Goal: Task Accomplishment & Management: Manage account settings

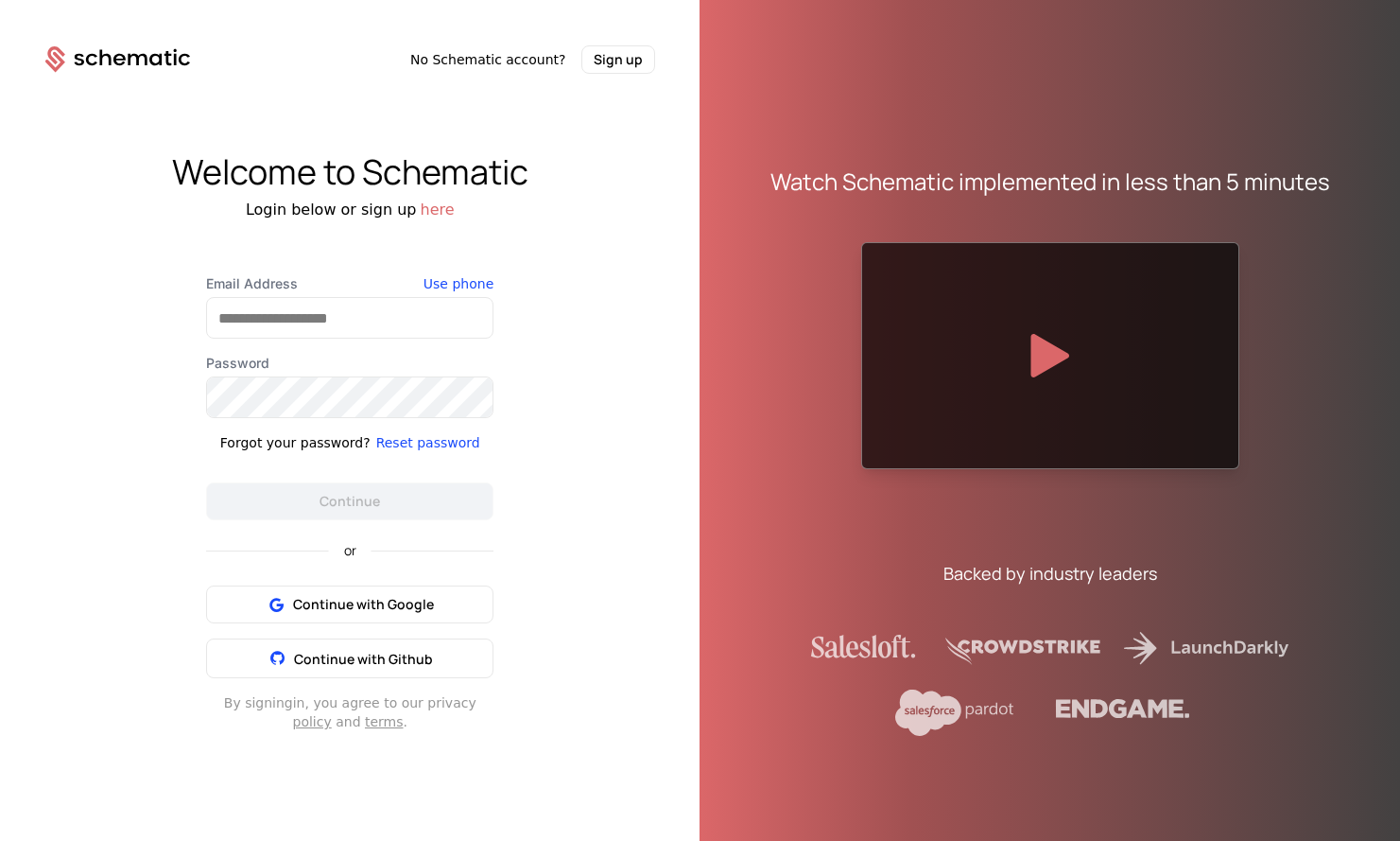
drag, startPoint x: 348, startPoint y: 607, endPoint x: 387, endPoint y: 296, distance: 313.4
click at [387, 295] on div "Email Address Use phone Password Forgot your password? Reset password Continue …" at bounding box center [350, 502] width 287 height 457
click at [358, 322] on input "Email Address" at bounding box center [350, 318] width 285 height 40
type input "**********"
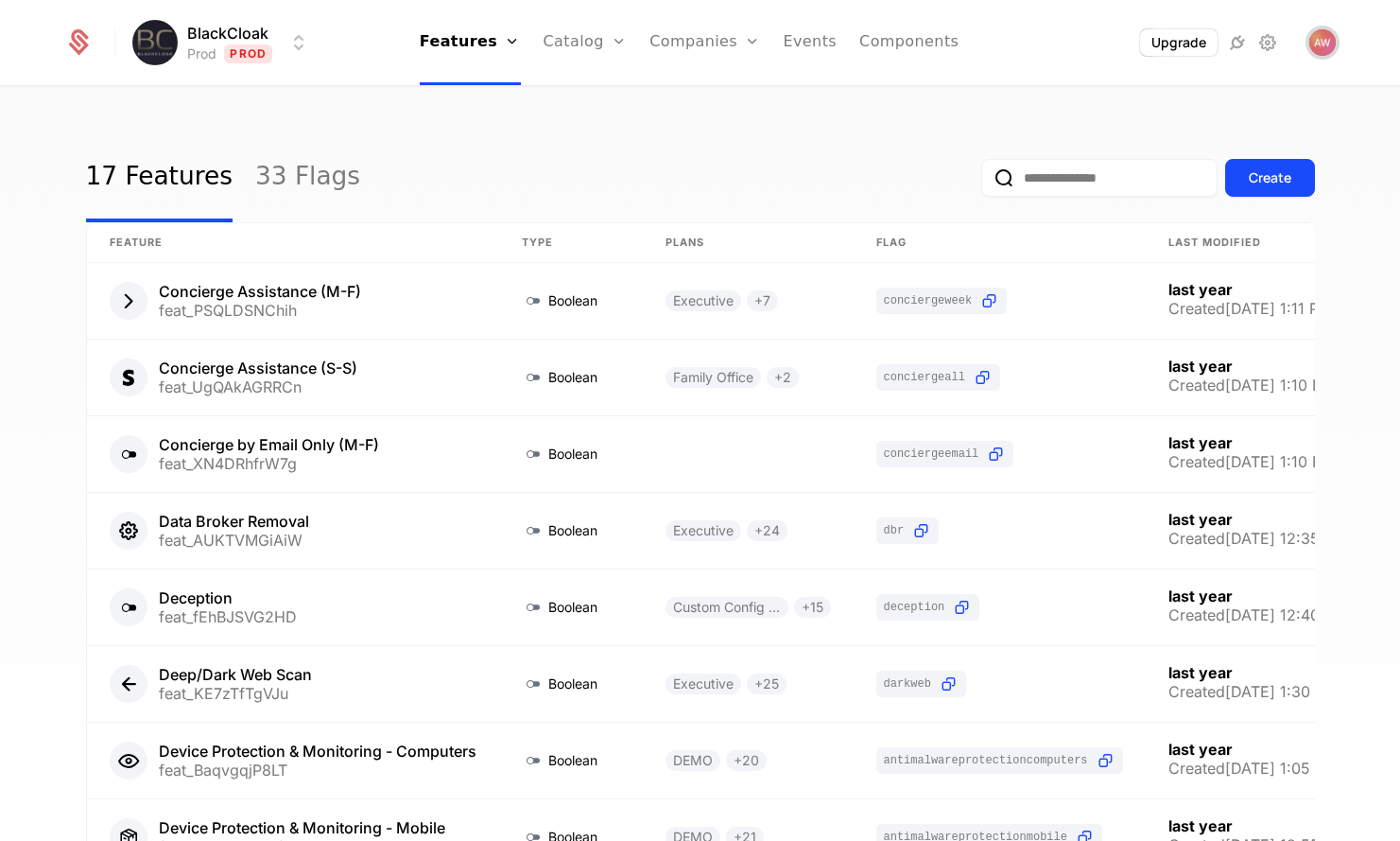
click at [1321, 44] on img "Open user button" at bounding box center [1323, 42] width 26 height 26
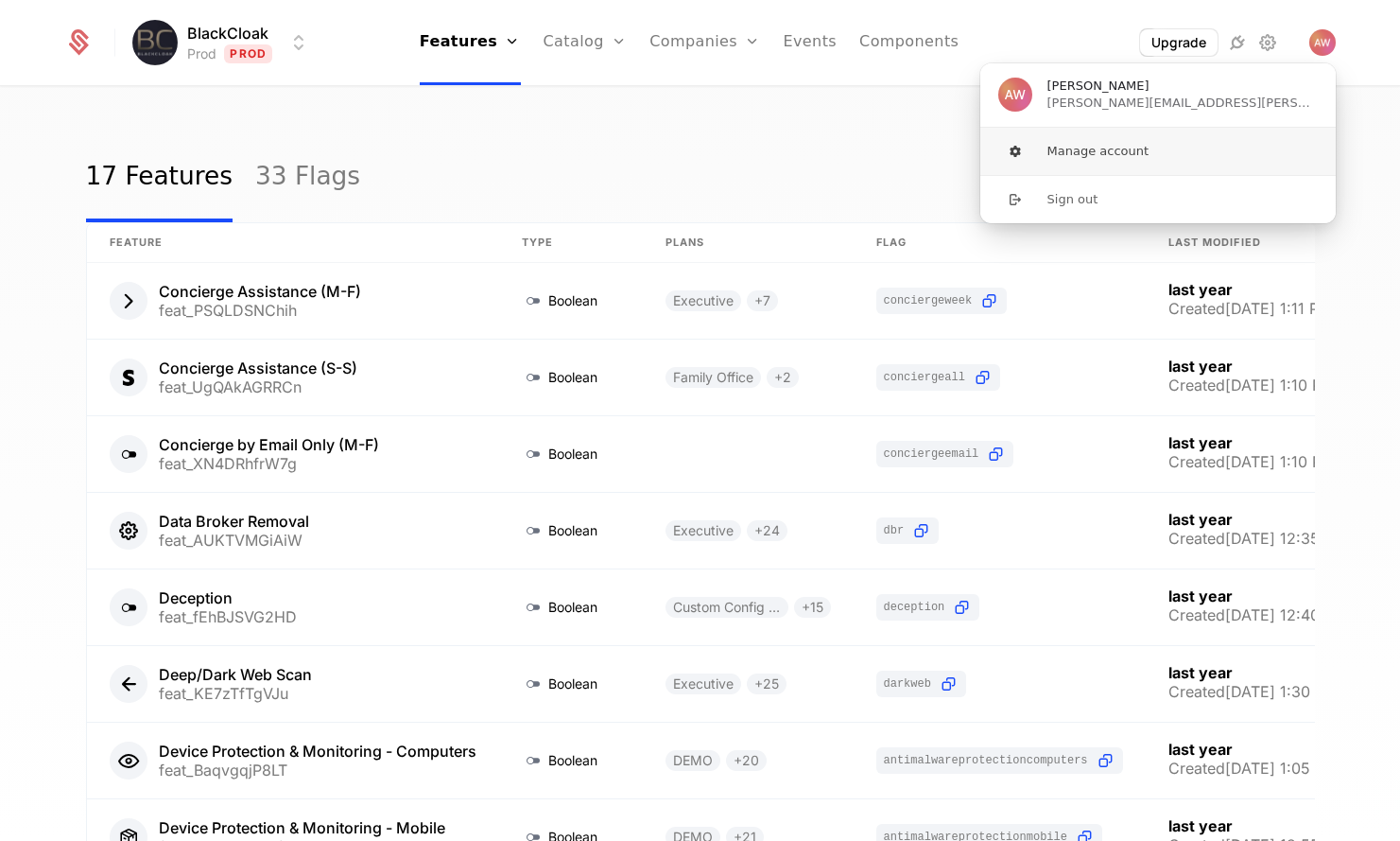
click at [1098, 148] on button "Manage account" at bounding box center [1159, 152] width 358 height 47
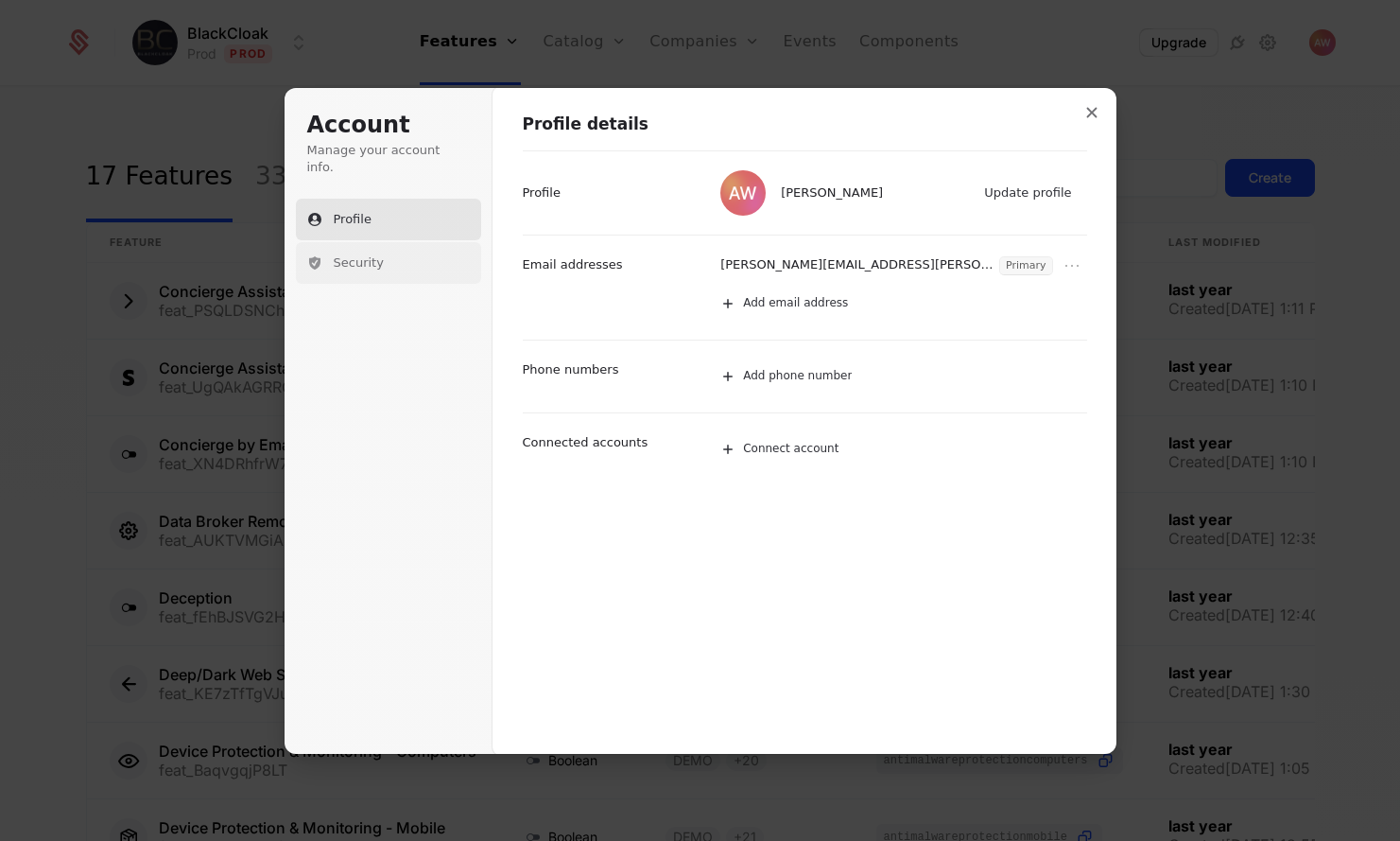
click at [372, 254] on span "Security" at bounding box center [358, 262] width 50 height 17
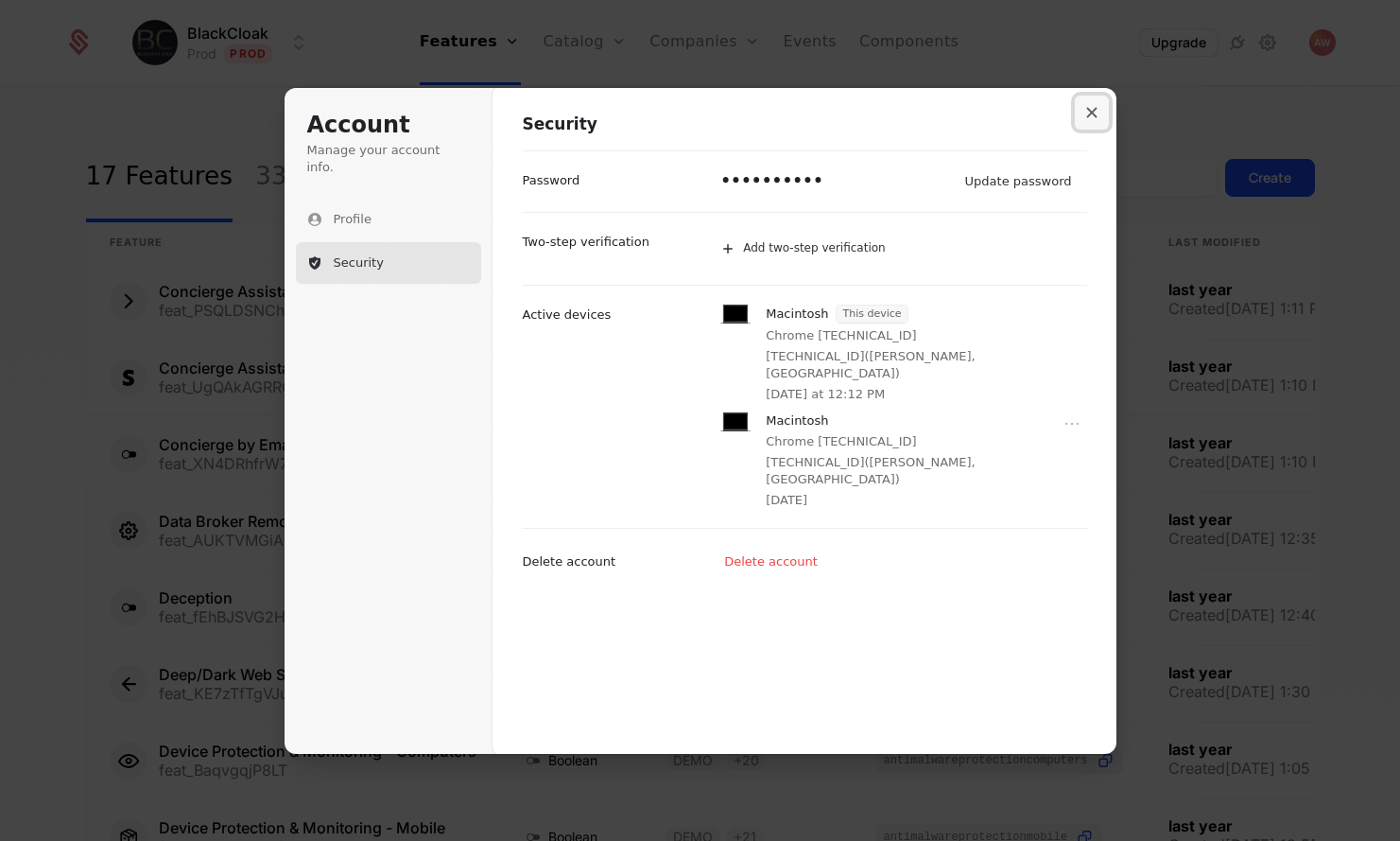
click at [1093, 117] on icon "Close modal" at bounding box center [1092, 112] width 12 height 12
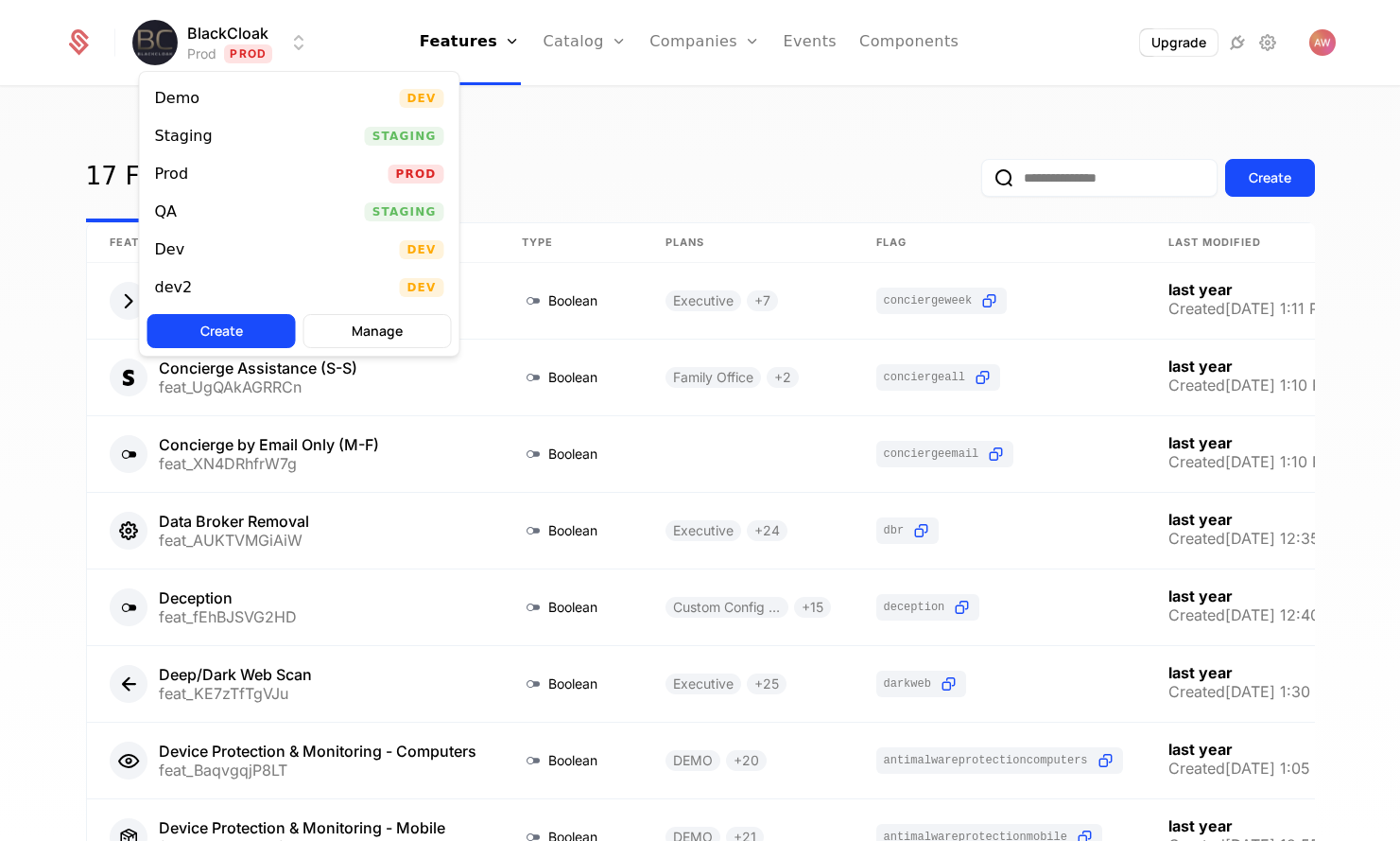
click at [234, 37] on html "BlackCloak Prod Prod Features Features Flags Catalog Plans Add Ons Credits Conf…" at bounding box center [700, 420] width 1400 height 841
click at [368, 341] on button "Manage" at bounding box center [377, 331] width 149 height 34
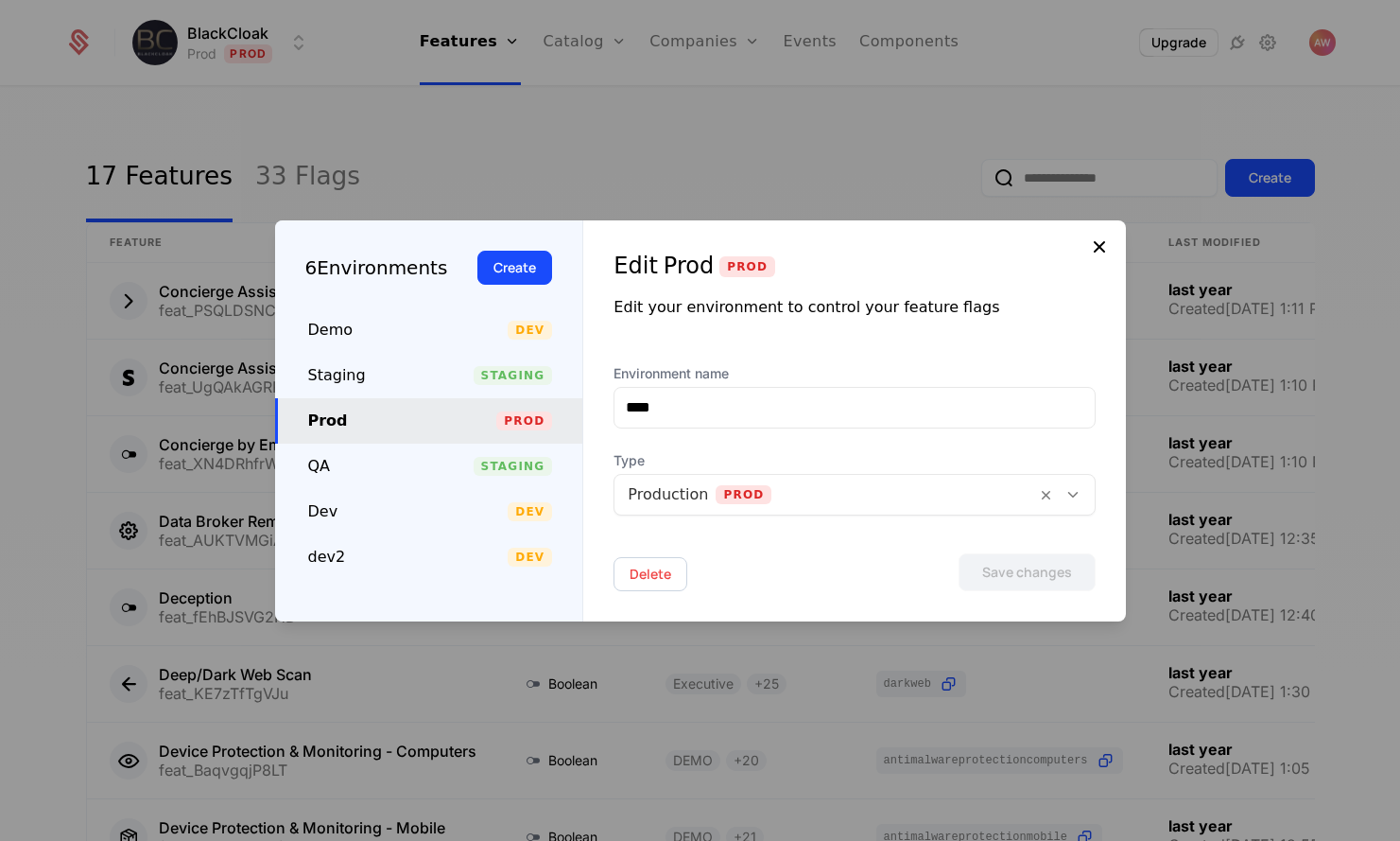
click at [1103, 244] on icon at bounding box center [1099, 246] width 22 height 22
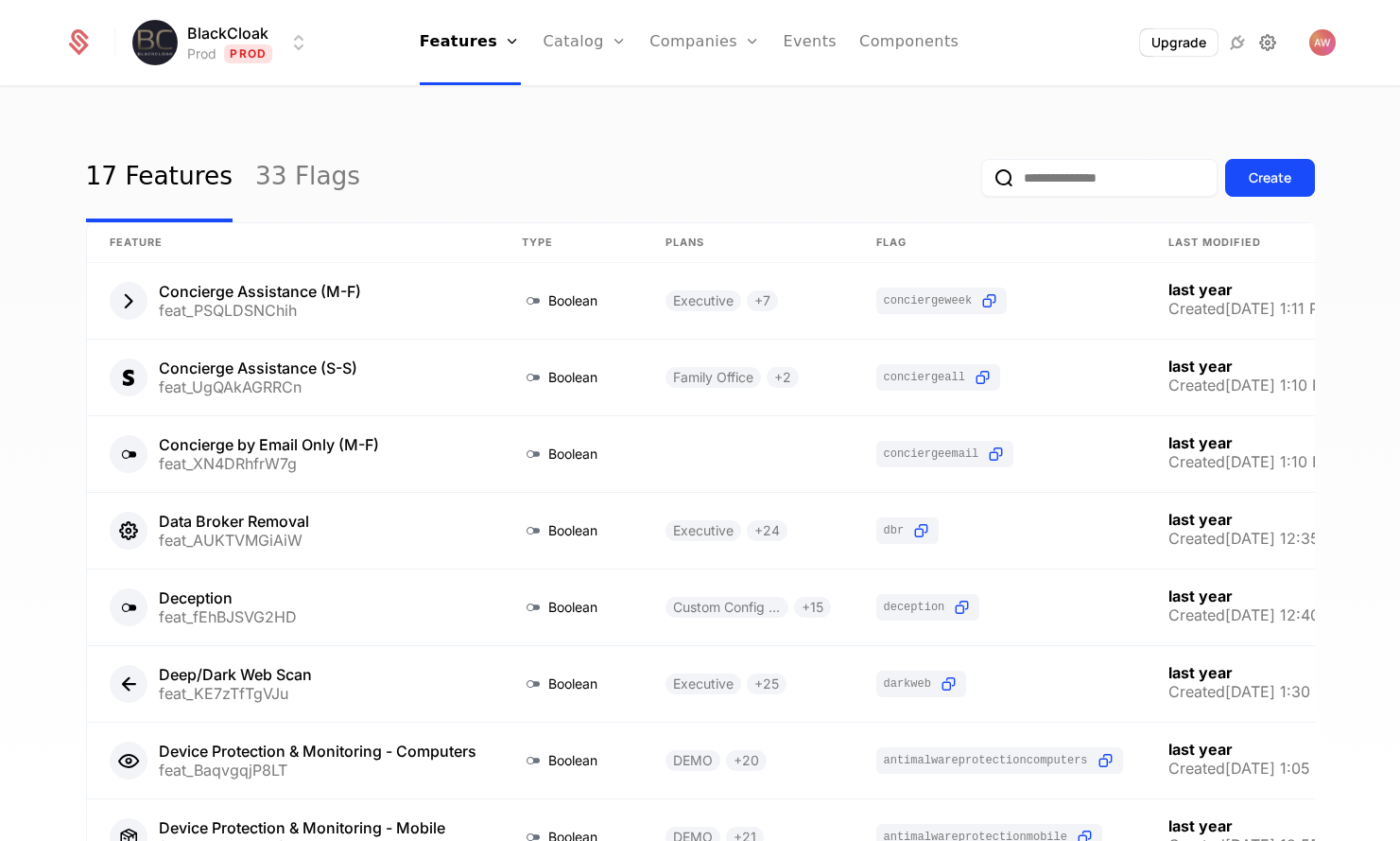
click at [1266, 49] on icon at bounding box center [1267, 42] width 22 height 22
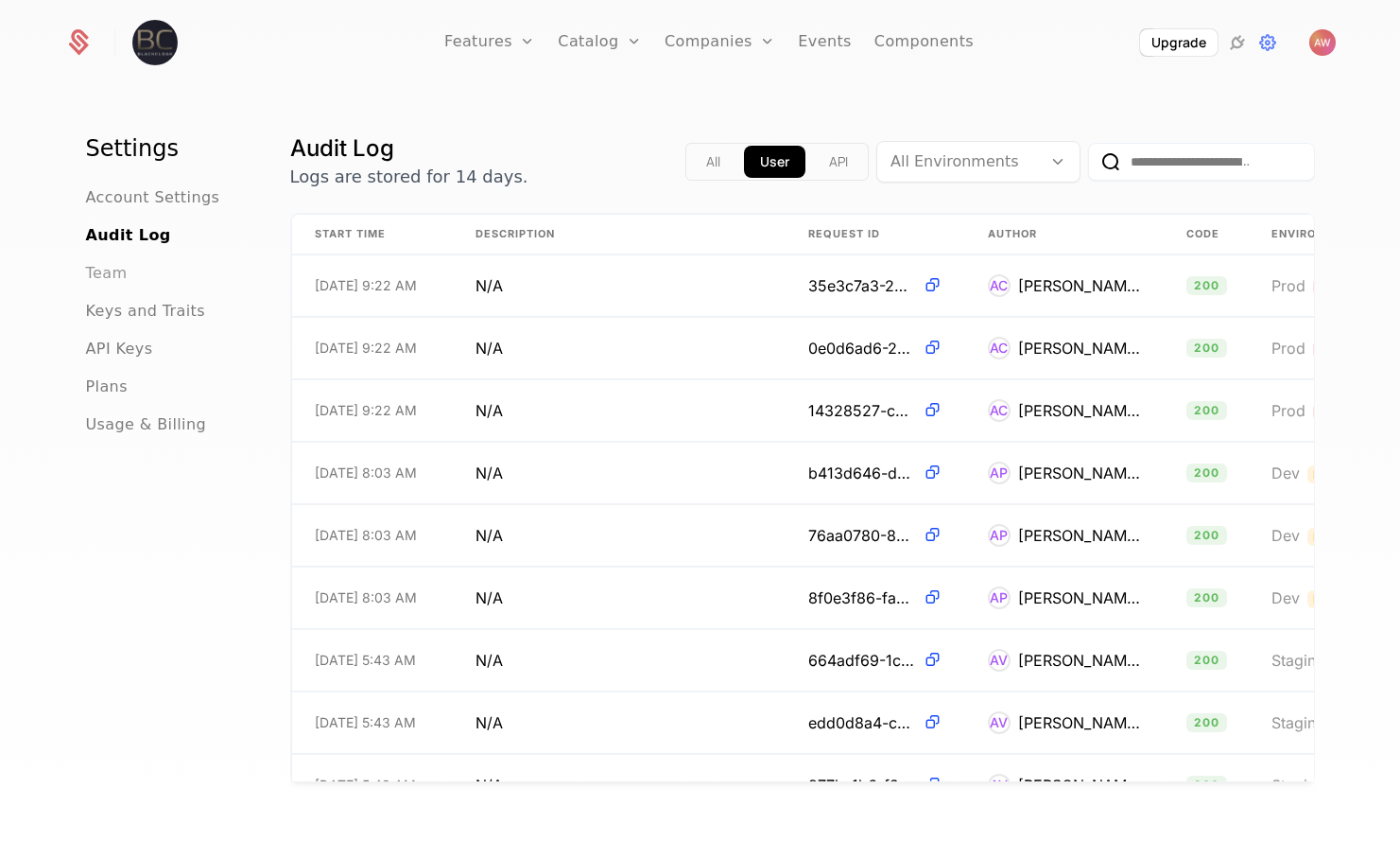
click at [94, 269] on span "Team" at bounding box center [107, 273] width 42 height 22
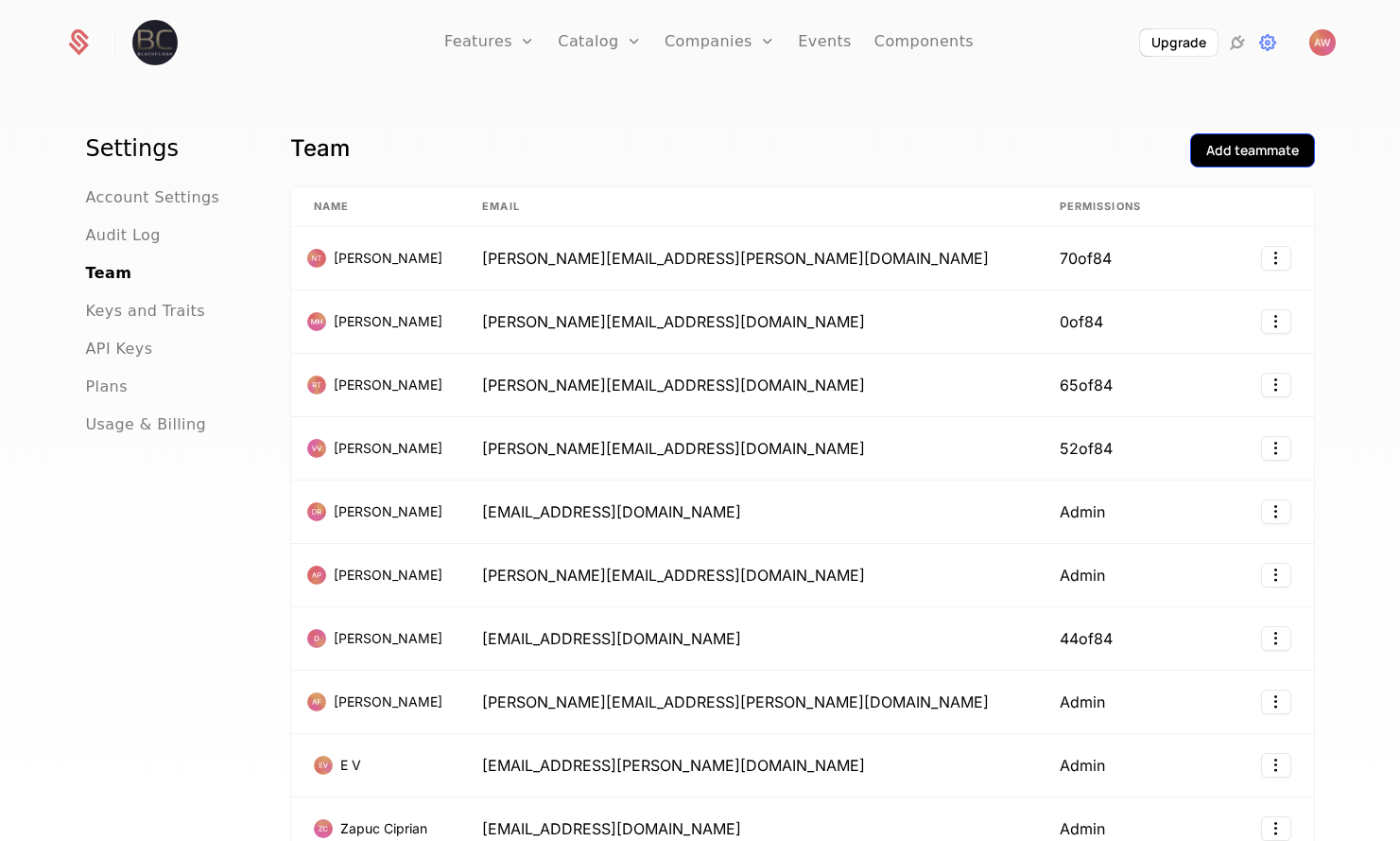
click at [1247, 155] on div "Add teammate" at bounding box center [1252, 150] width 93 height 19
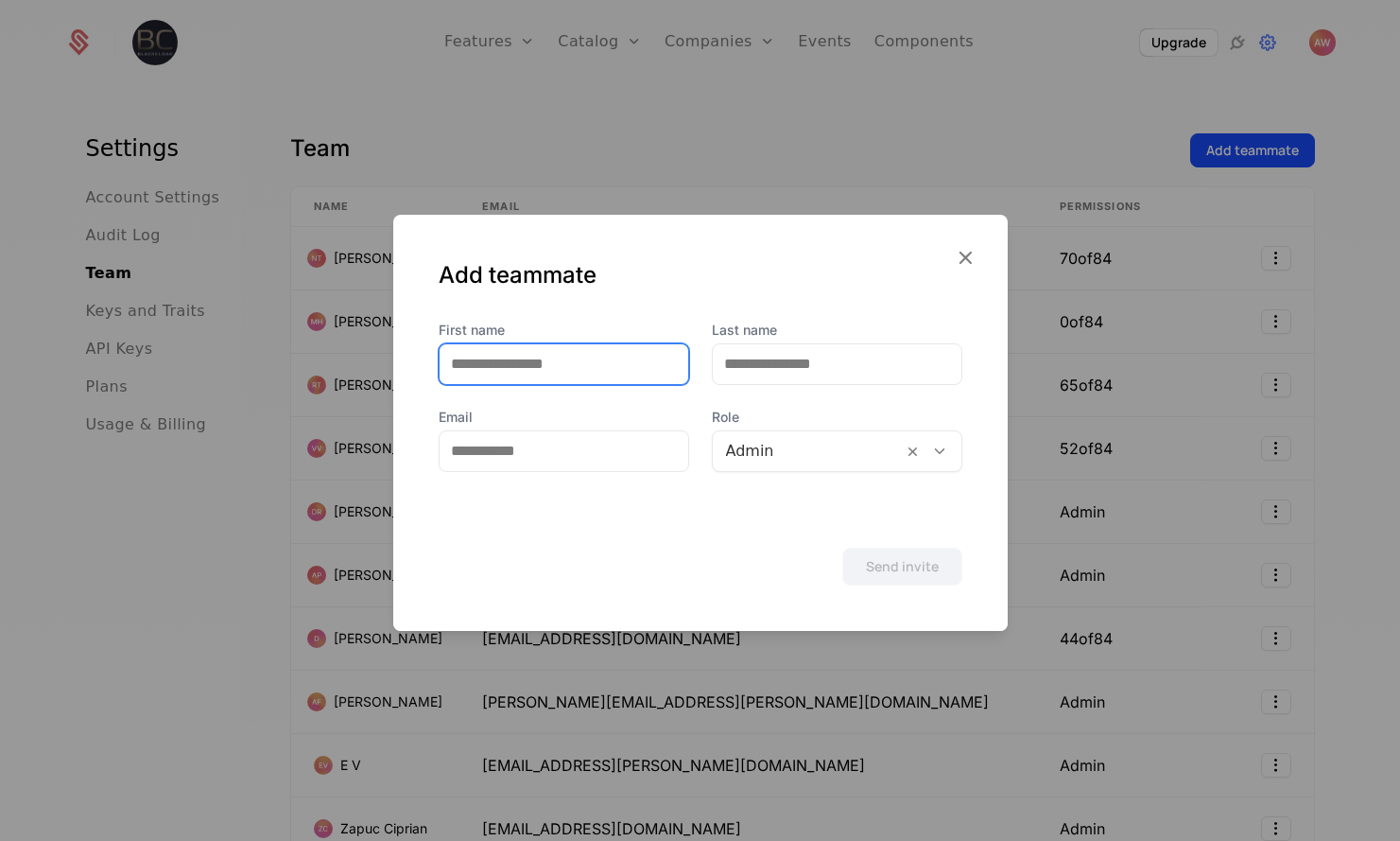
click at [536, 373] on input "First name" at bounding box center [564, 364] width 248 height 40
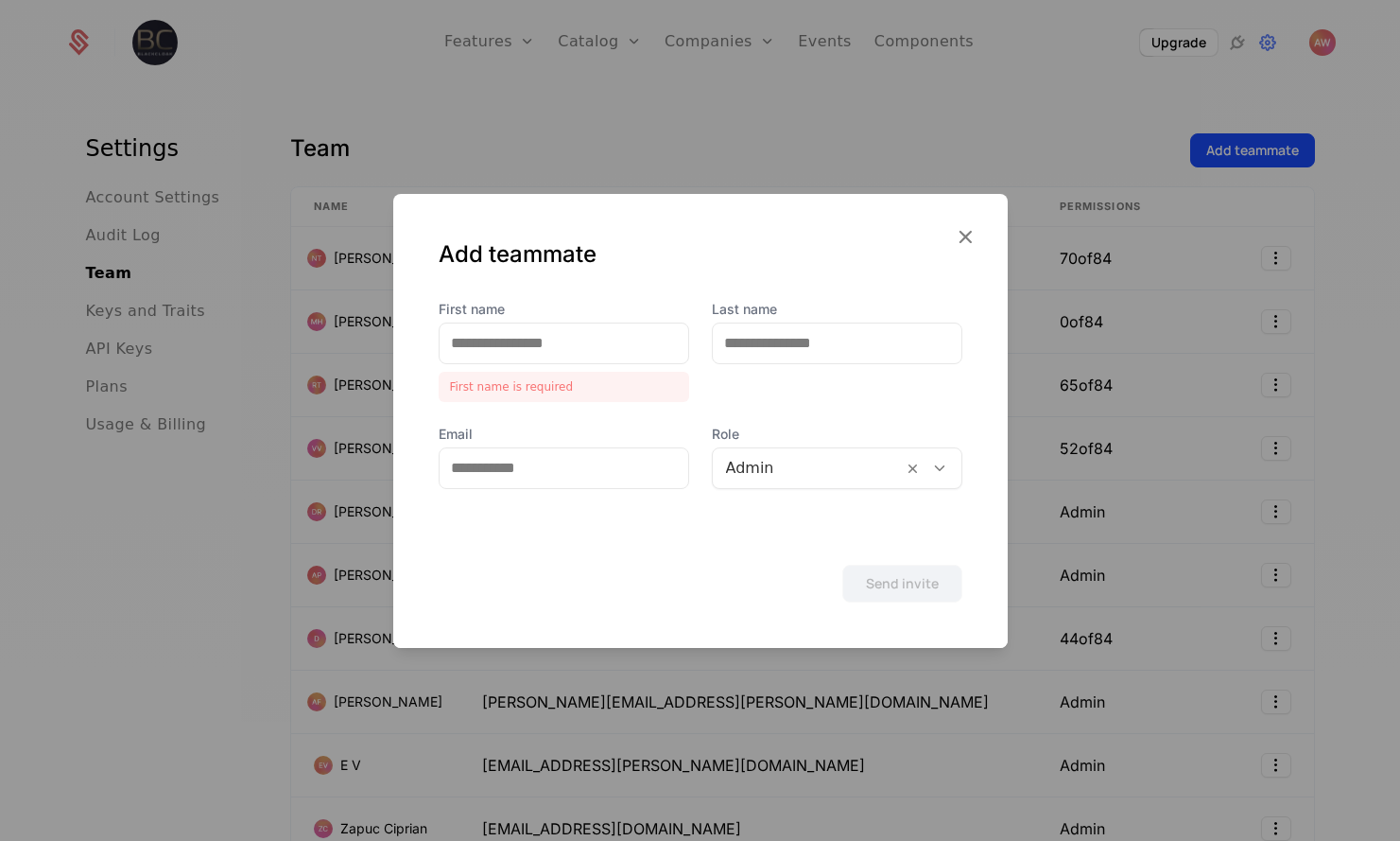
click at [514, 284] on div "Add teammate" at bounding box center [701, 270] width 524 height 61
click at [509, 479] on input "Email" at bounding box center [564, 467] width 248 height 40
paste input "**********"
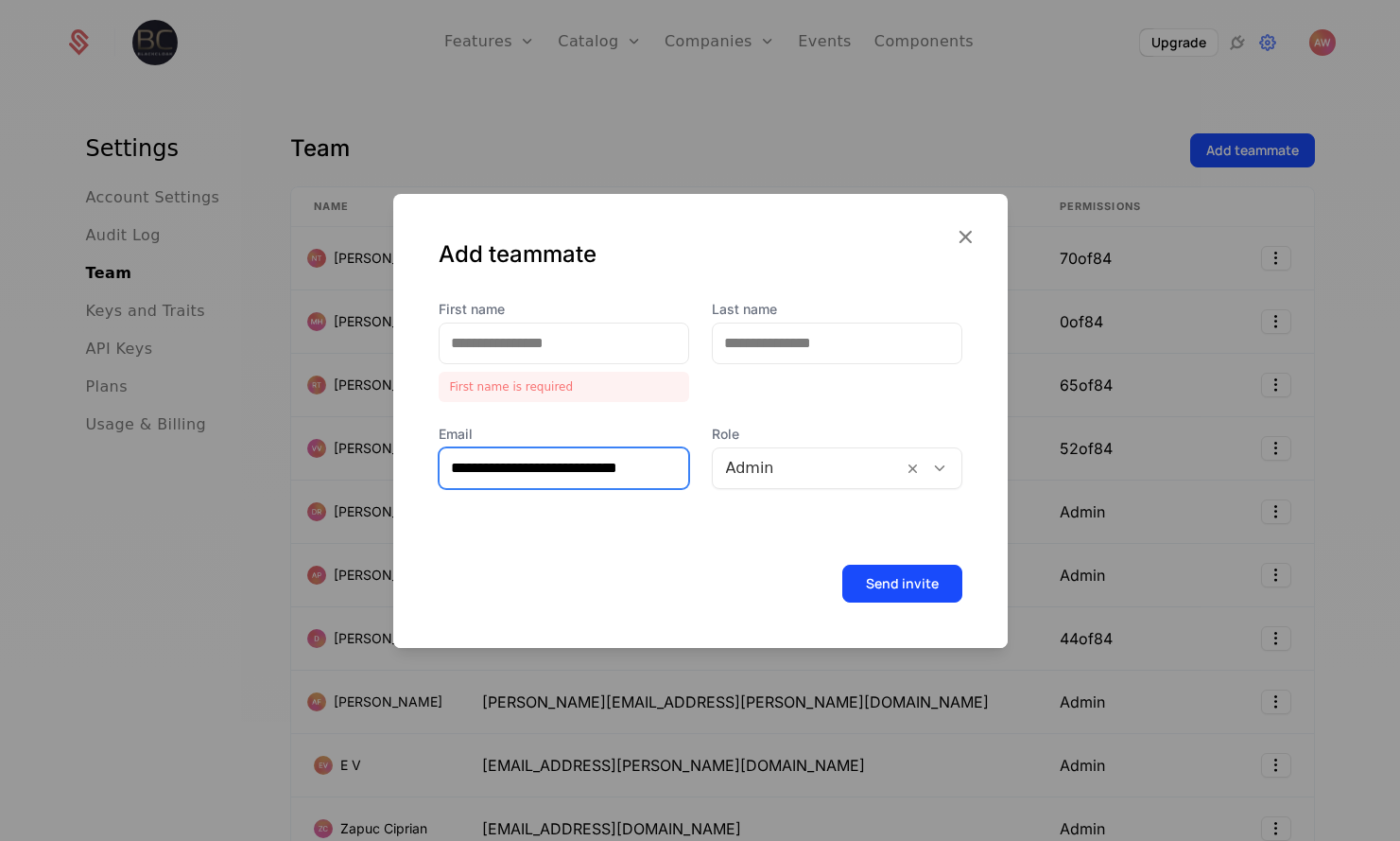
type input "**********"
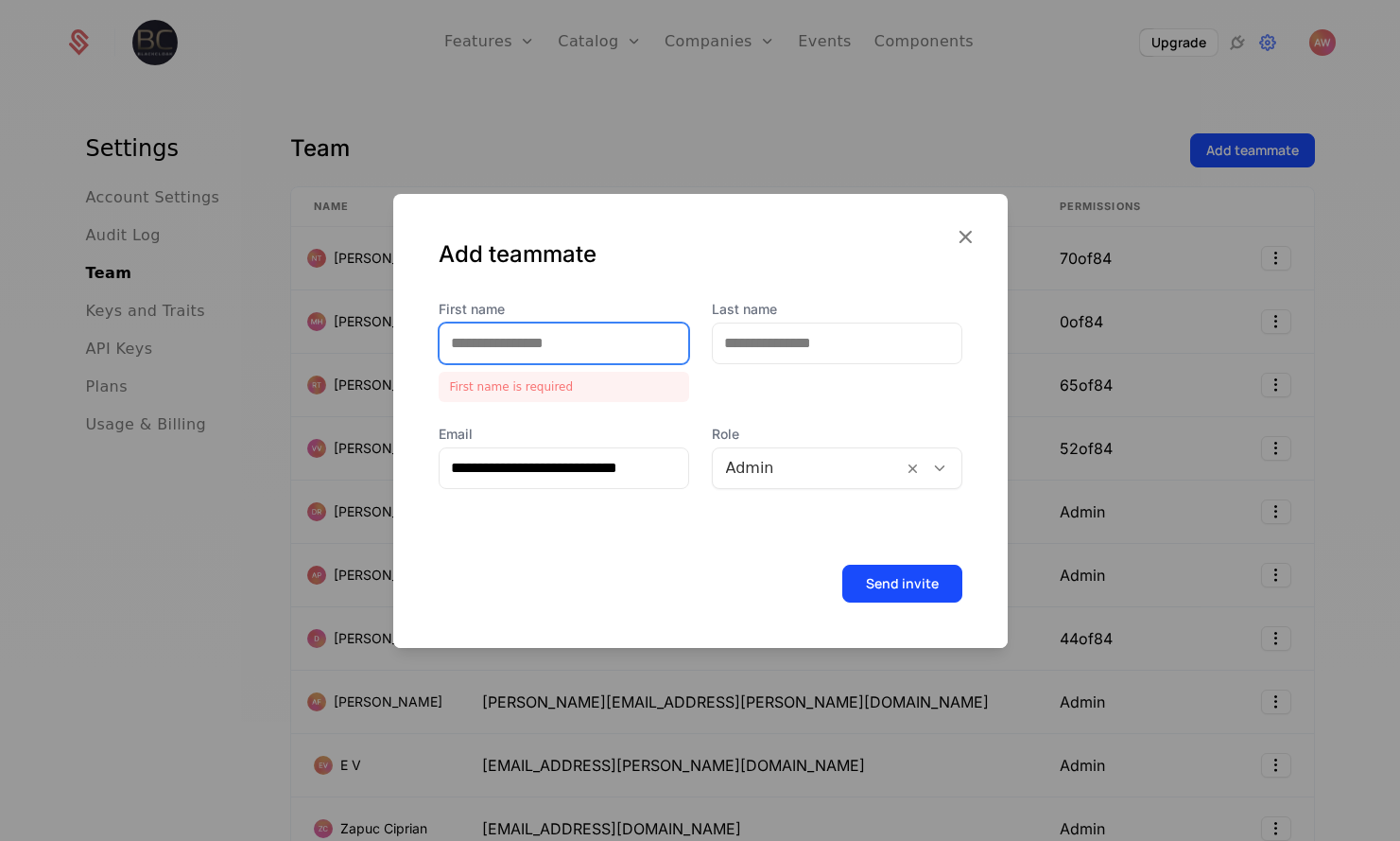
click at [536, 344] on input "First name" at bounding box center [564, 343] width 248 height 40
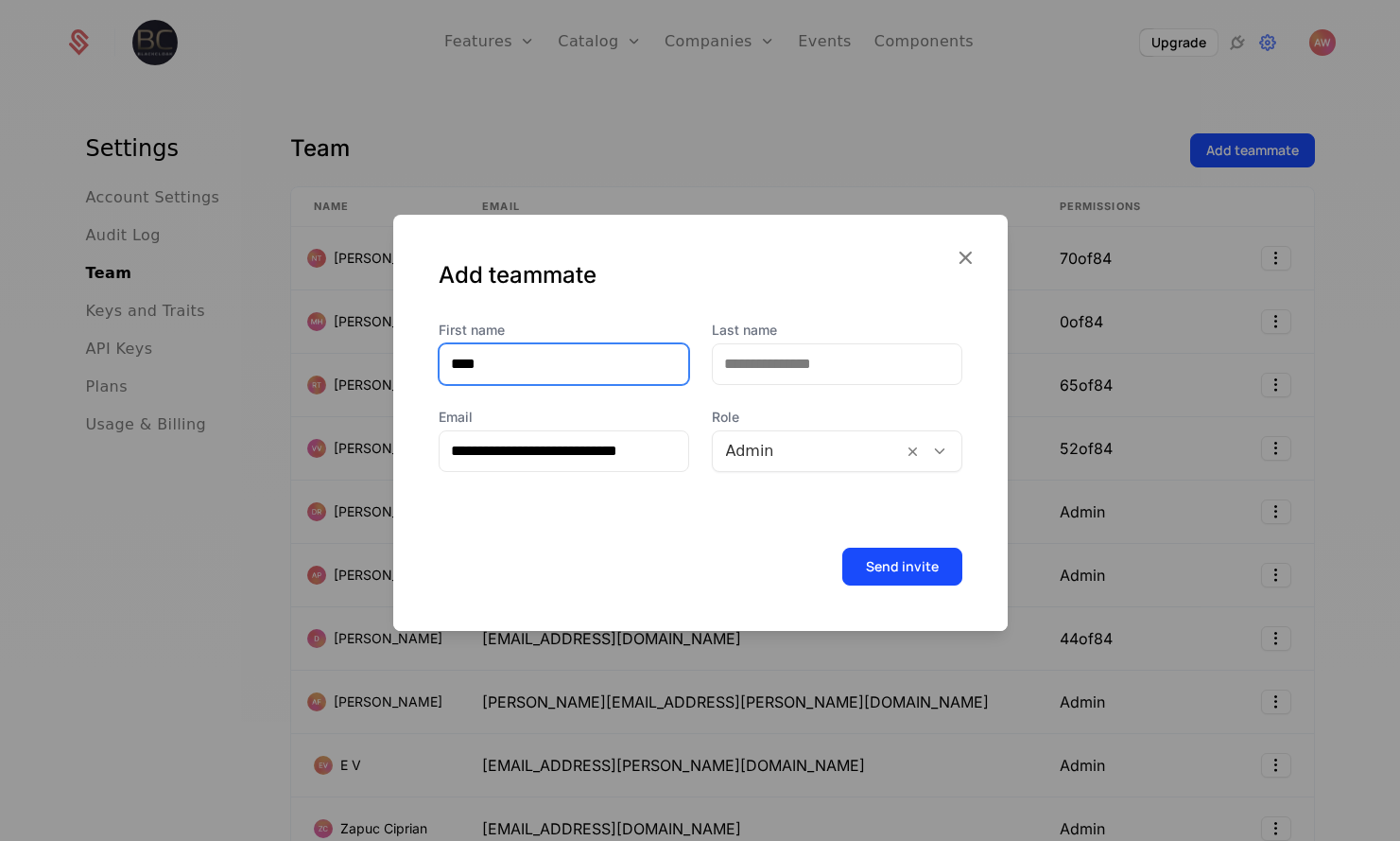
type input "****"
click at [769, 244] on div "Add teammate" at bounding box center [700, 268] width 615 height 106
click at [809, 371] on input "Last name" at bounding box center [837, 364] width 248 height 40
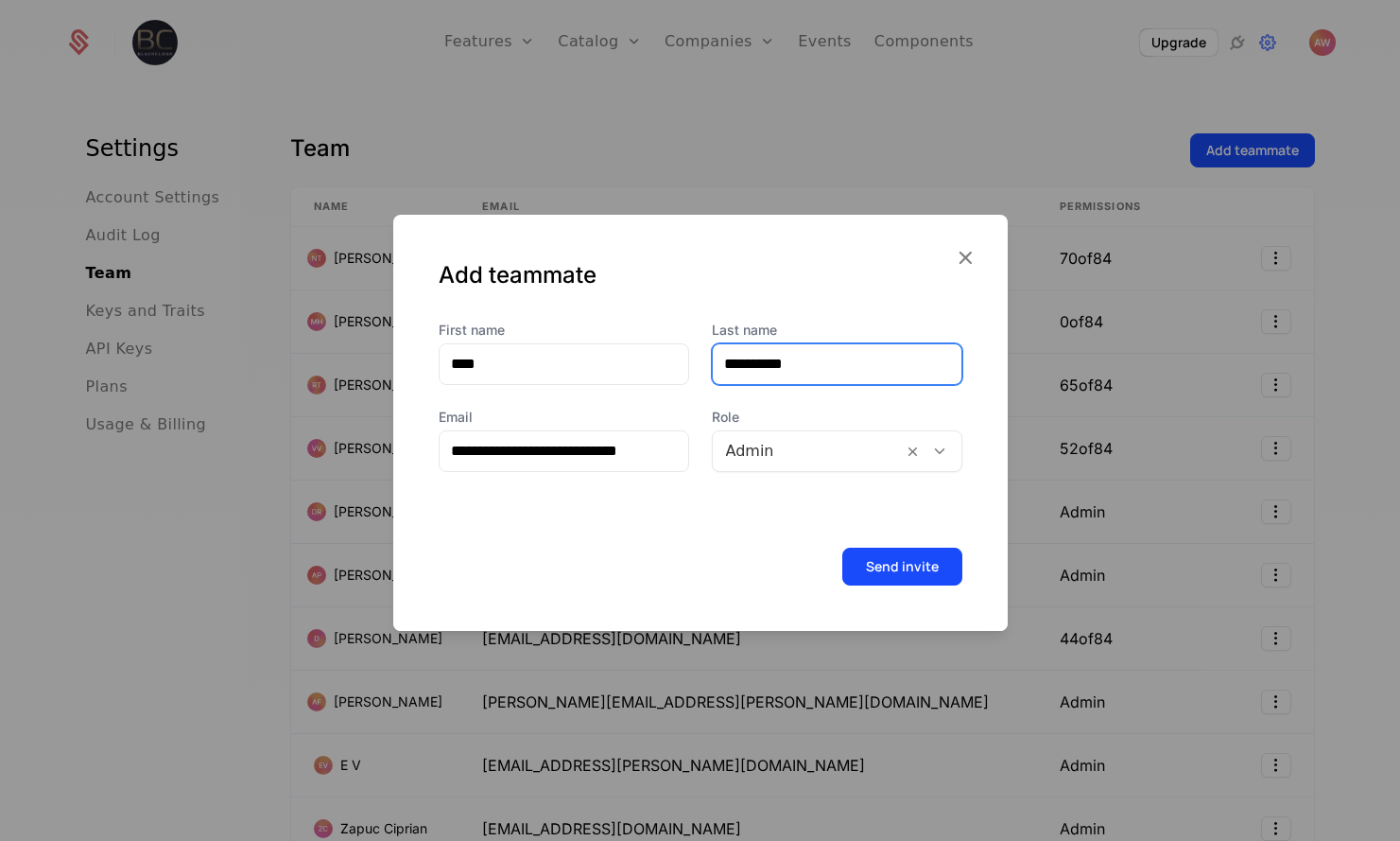
type input "**********"
click at [783, 255] on div "Add teammate" at bounding box center [700, 268] width 615 height 106
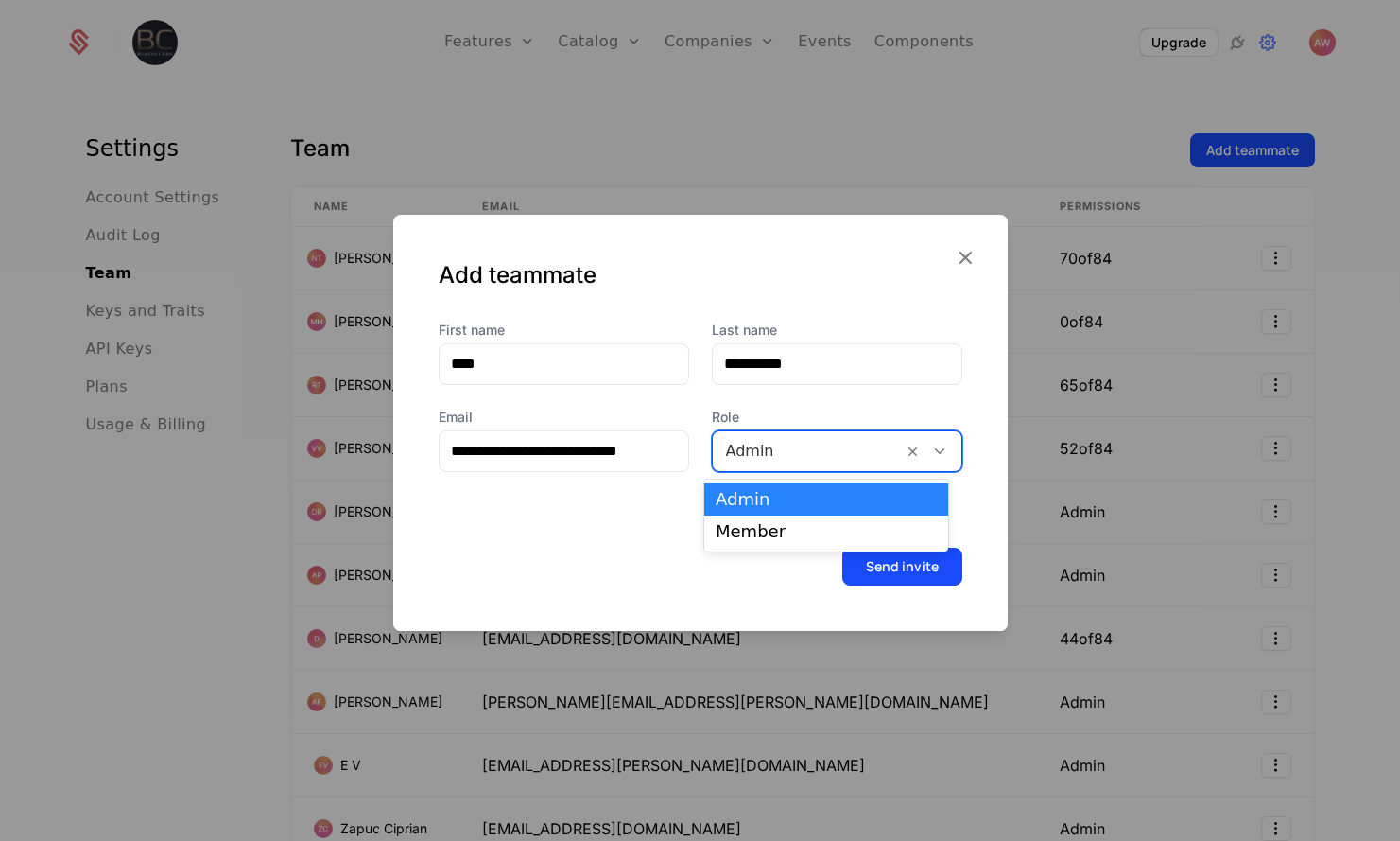
click at [821, 443] on div at bounding box center [808, 451] width 163 height 26
click at [764, 547] on div "Admin Member" at bounding box center [827, 515] width 244 height 72
click at [766, 533] on div "Member" at bounding box center [826, 531] width 221 height 17
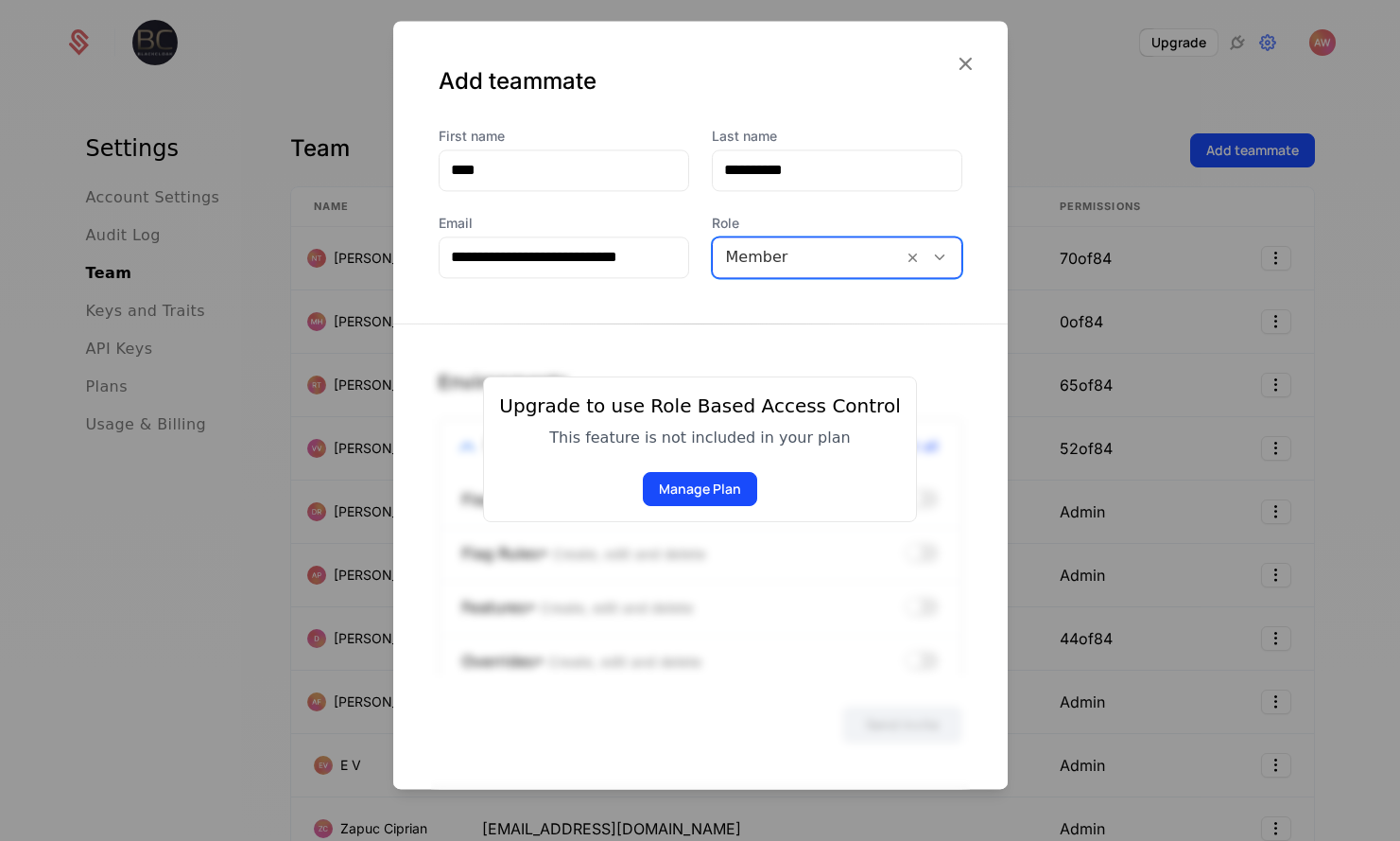
click at [737, 408] on div "Upgrade to use Role Based Access Control" at bounding box center [700, 405] width 401 height 26
click at [821, 277] on div "Member" at bounding box center [837, 257] width 250 height 42
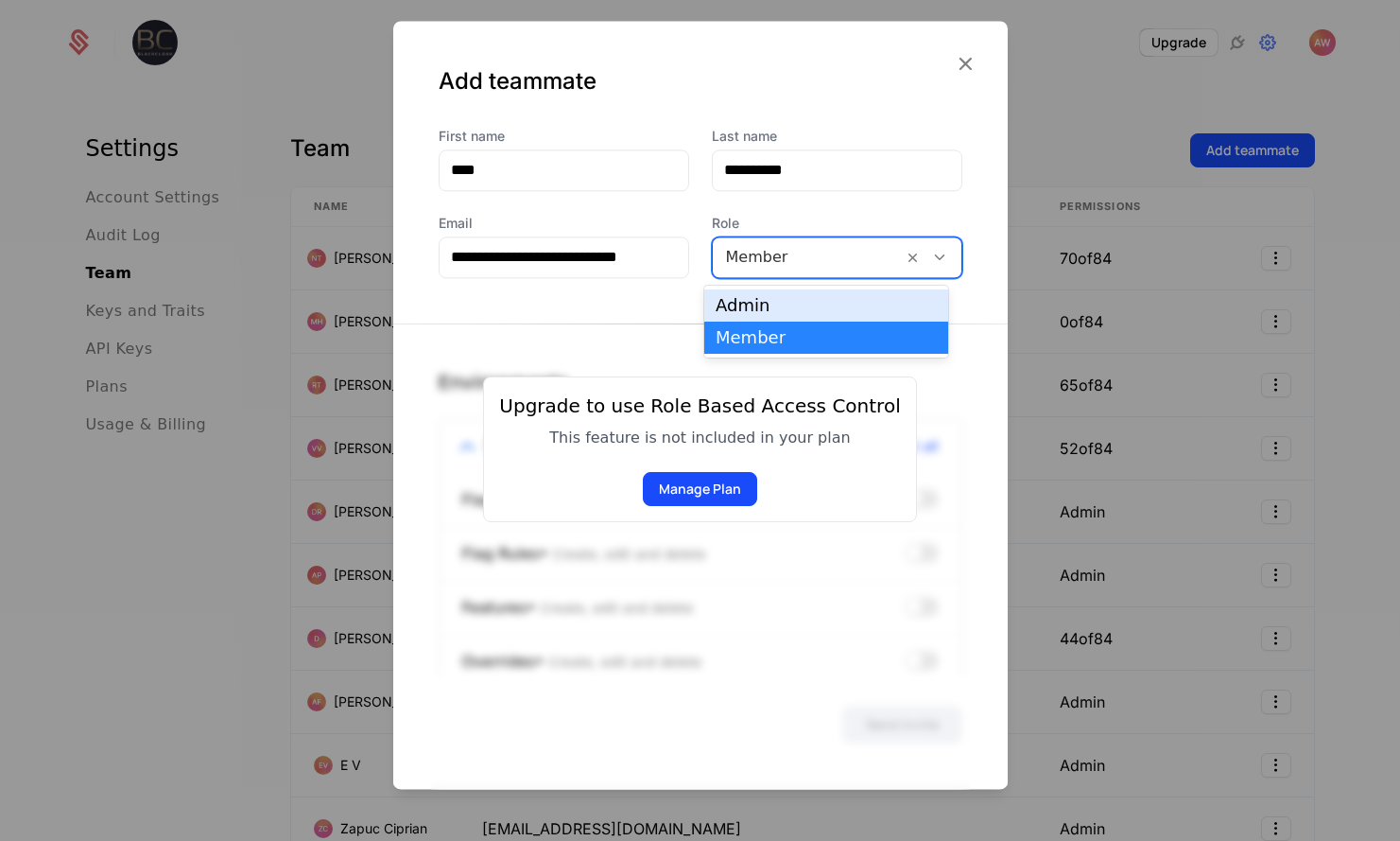
click at [812, 309] on div "Admin" at bounding box center [826, 305] width 221 height 17
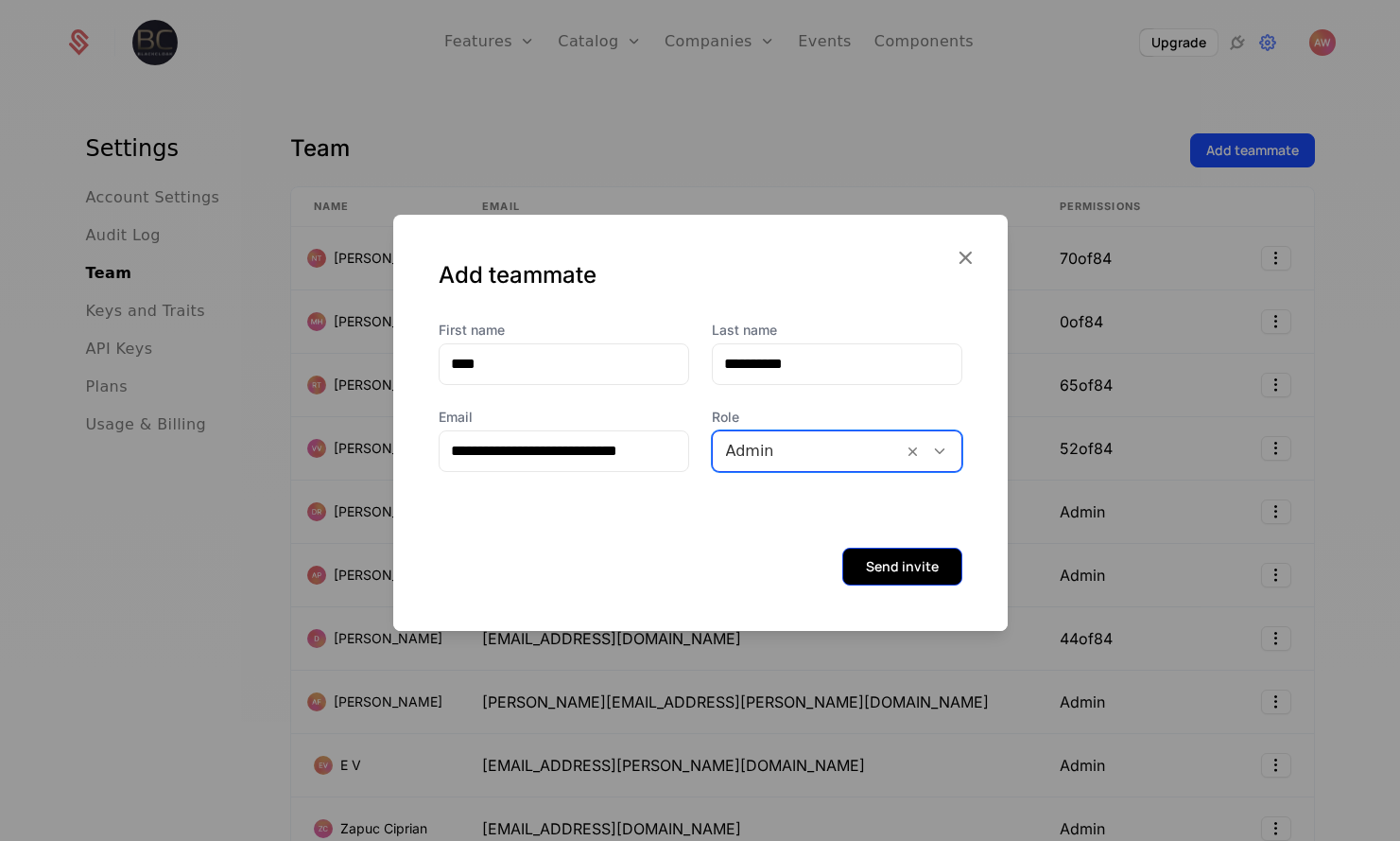
click at [885, 577] on button "Send invite" at bounding box center [902, 566] width 120 height 38
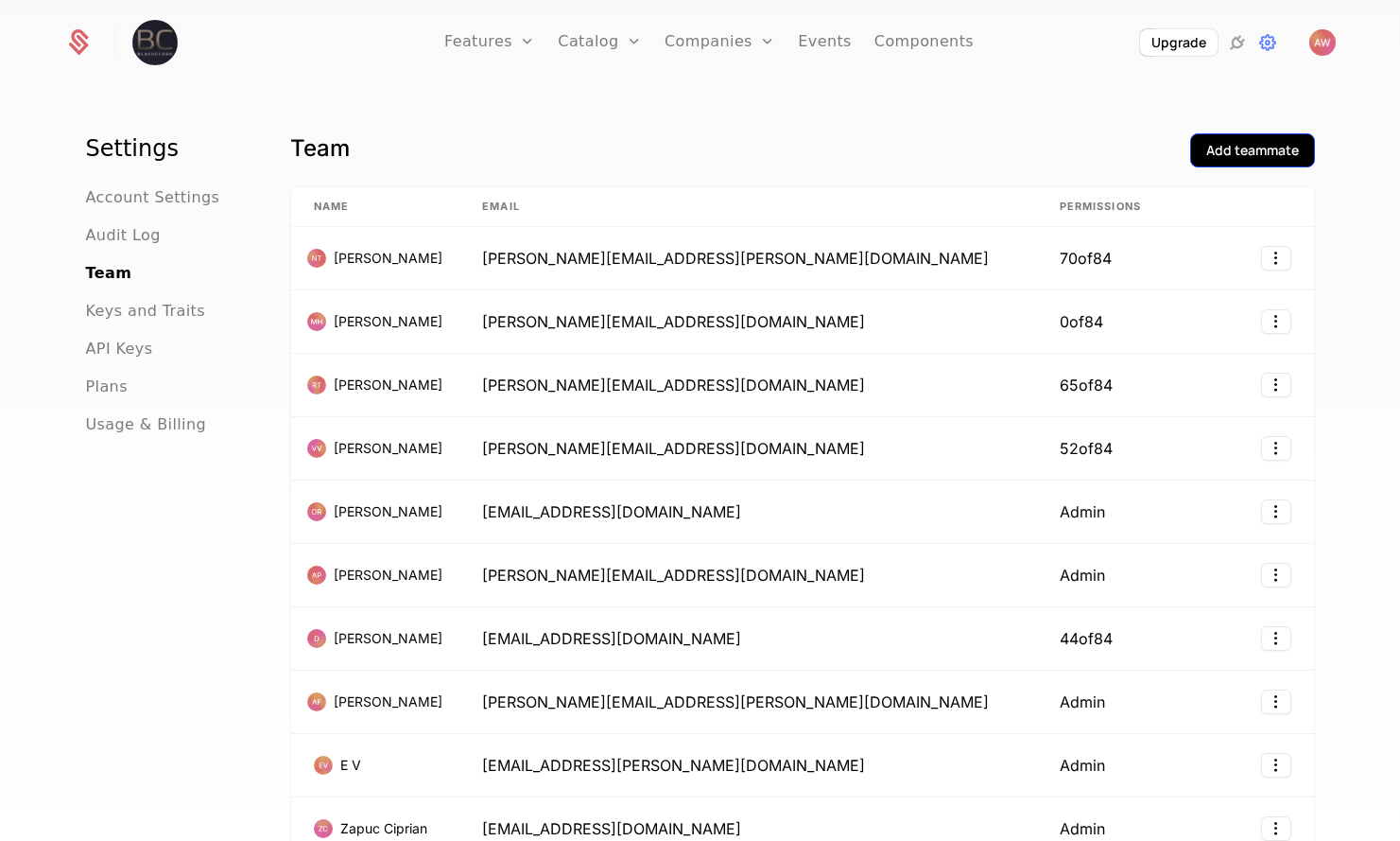
click at [1248, 145] on div "Add teammate" at bounding box center [1252, 150] width 93 height 19
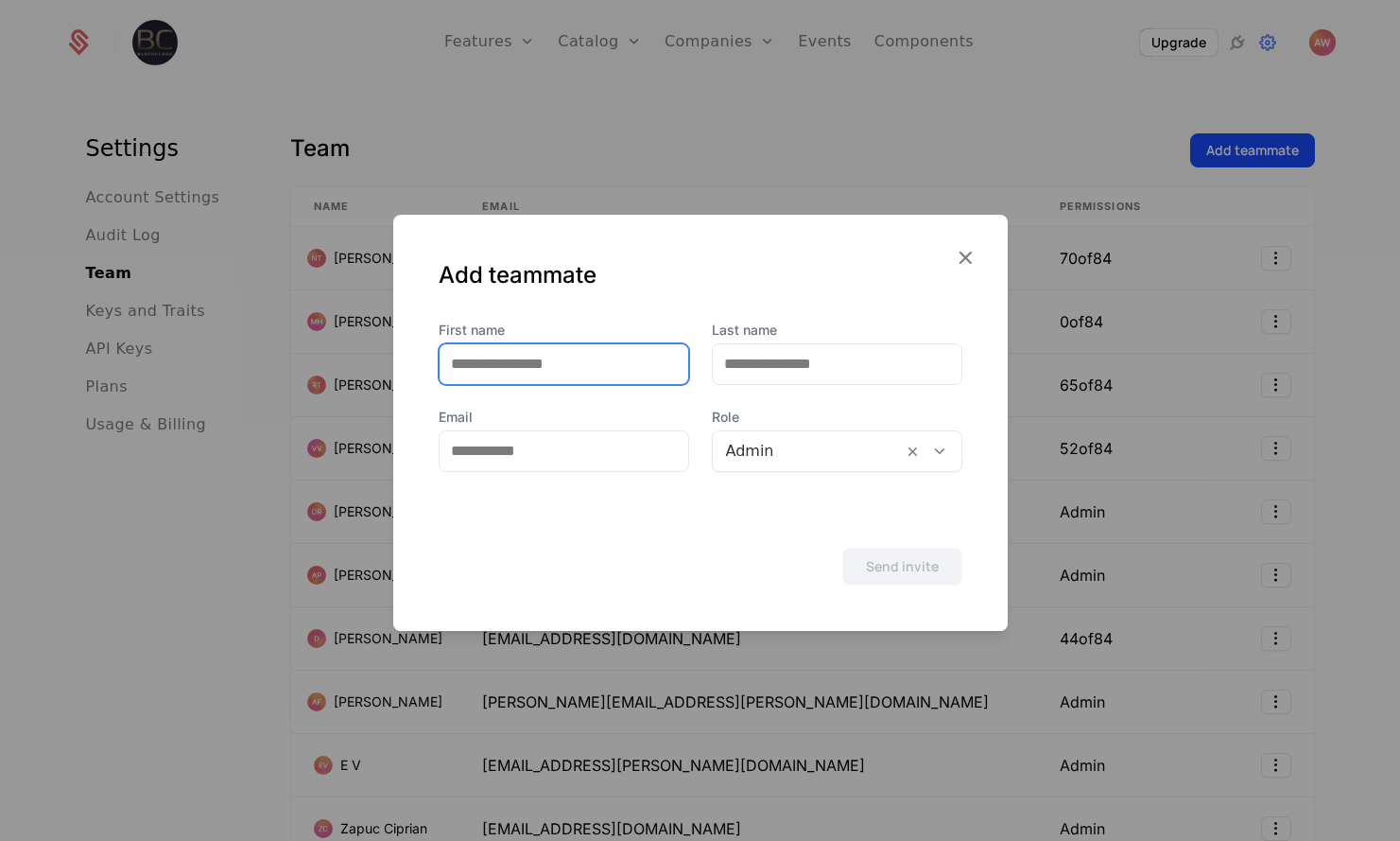
click at [610, 359] on input "First name" at bounding box center [564, 364] width 248 height 40
type input "*****"
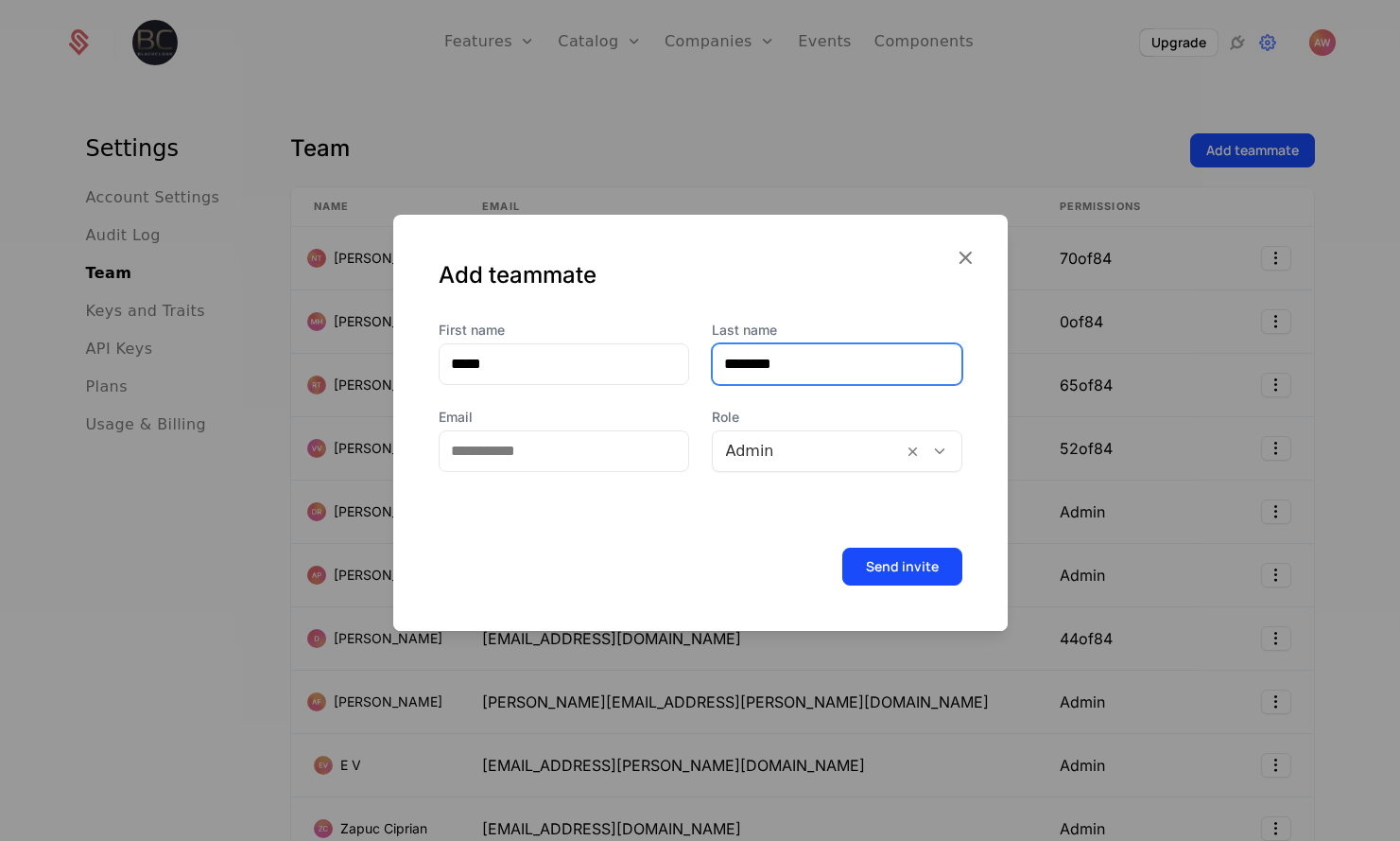
type input "********"
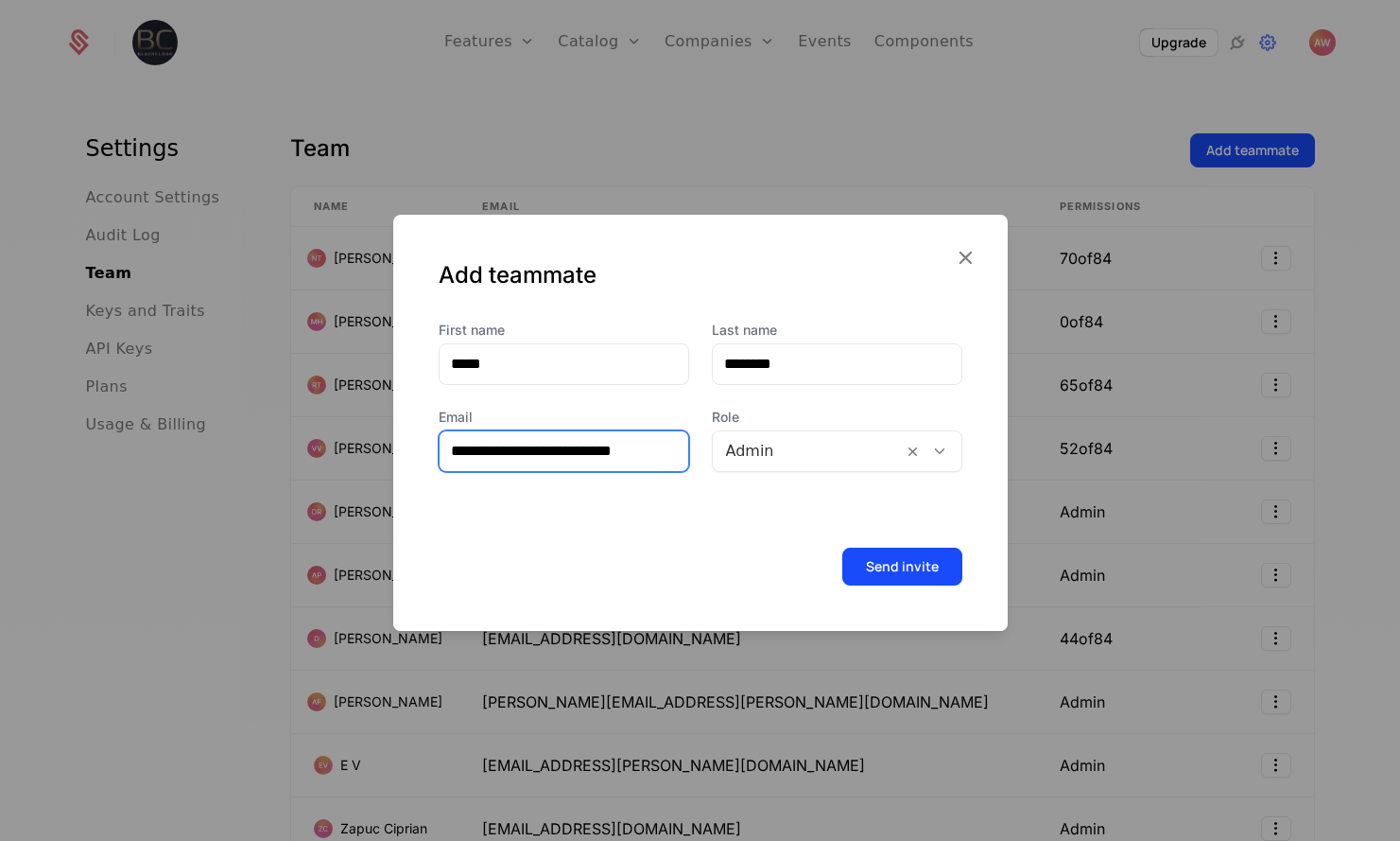
type input "**********"
click at [785, 536] on div "Send invite" at bounding box center [700, 574] width 615 height 113
click at [880, 569] on button "Send invite" at bounding box center [902, 566] width 120 height 38
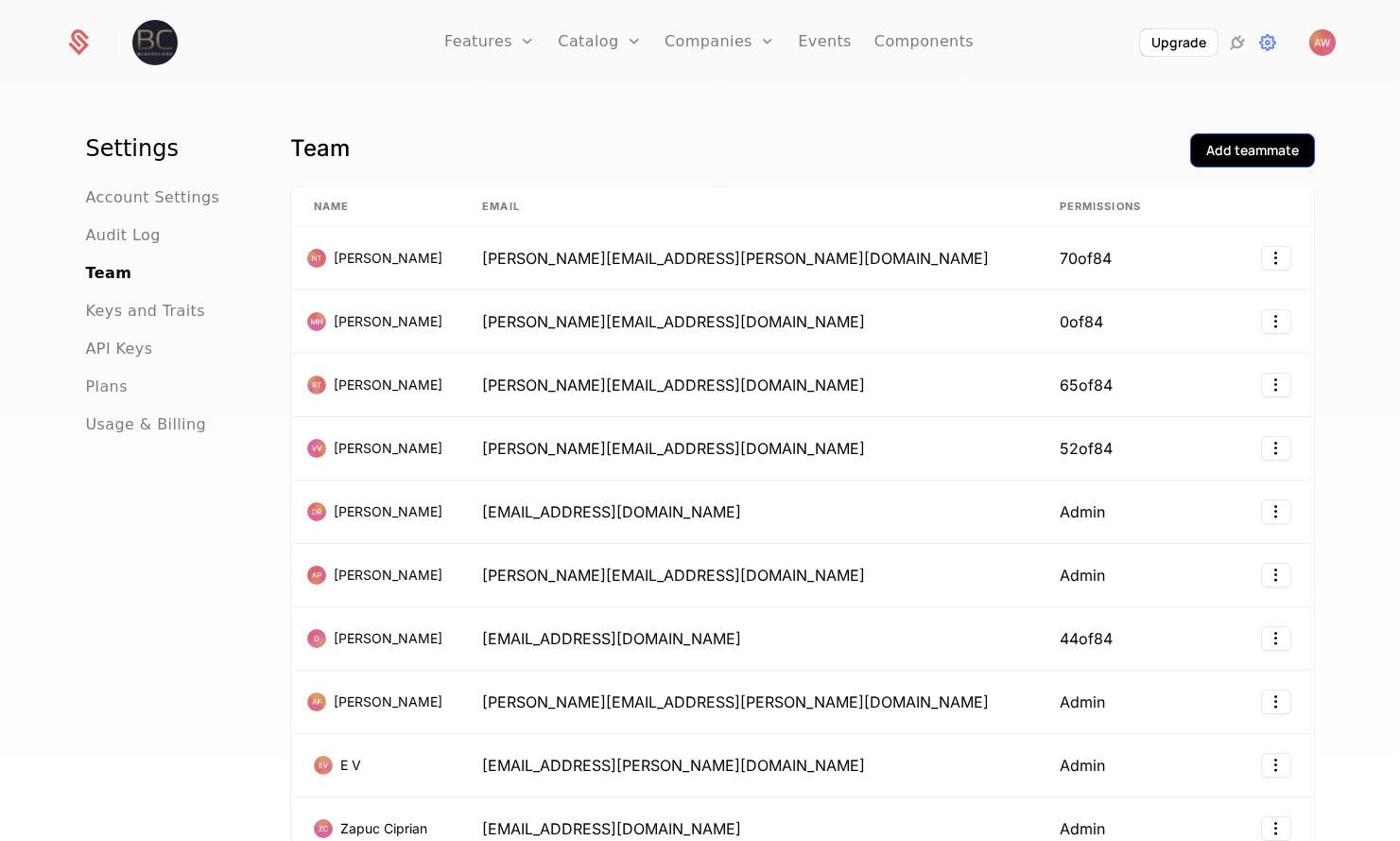
click at [1220, 158] on div "Add teammate" at bounding box center [1252, 150] width 93 height 19
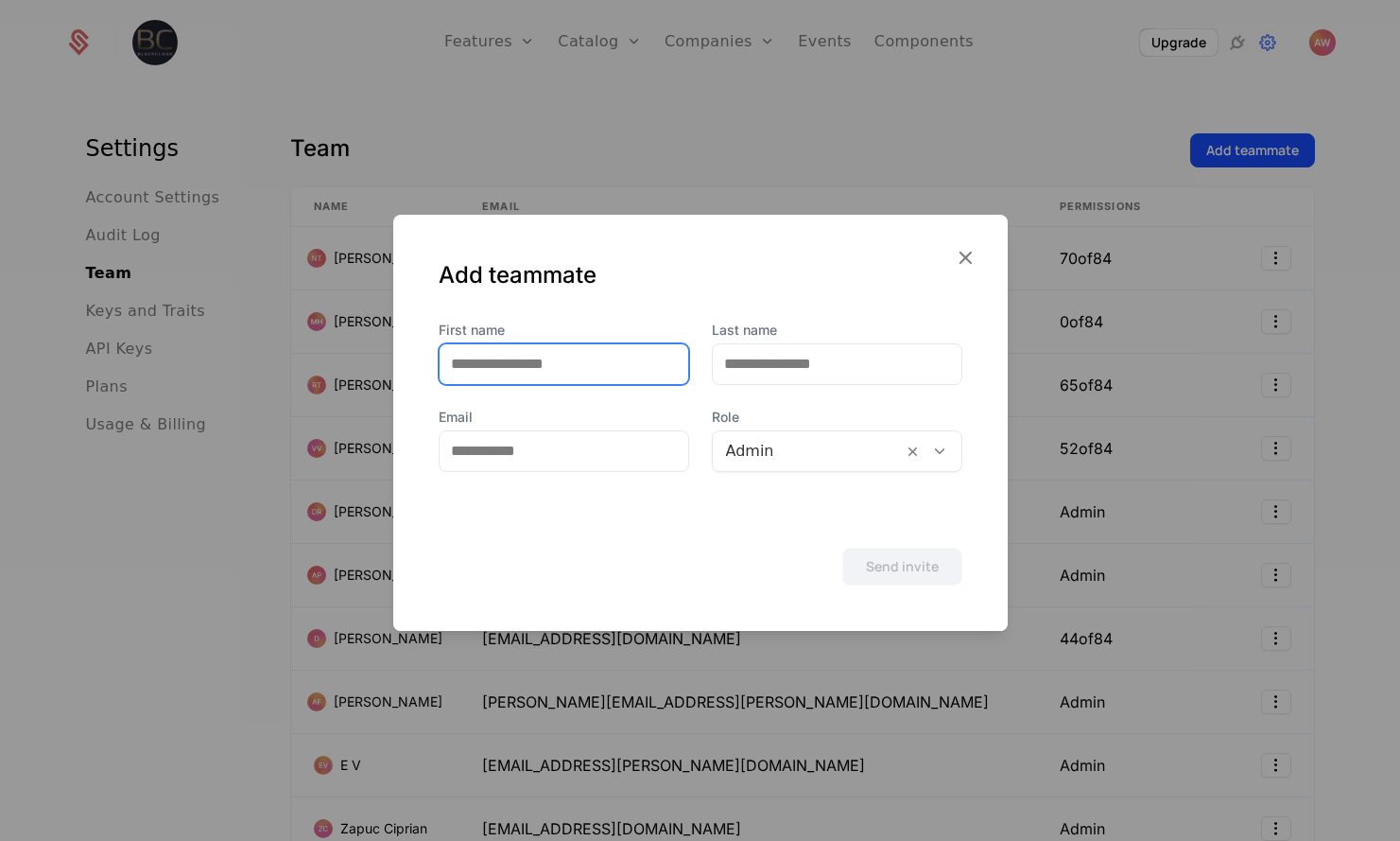
click at [521, 365] on input "First name" at bounding box center [564, 364] width 248 height 40
type input "****"
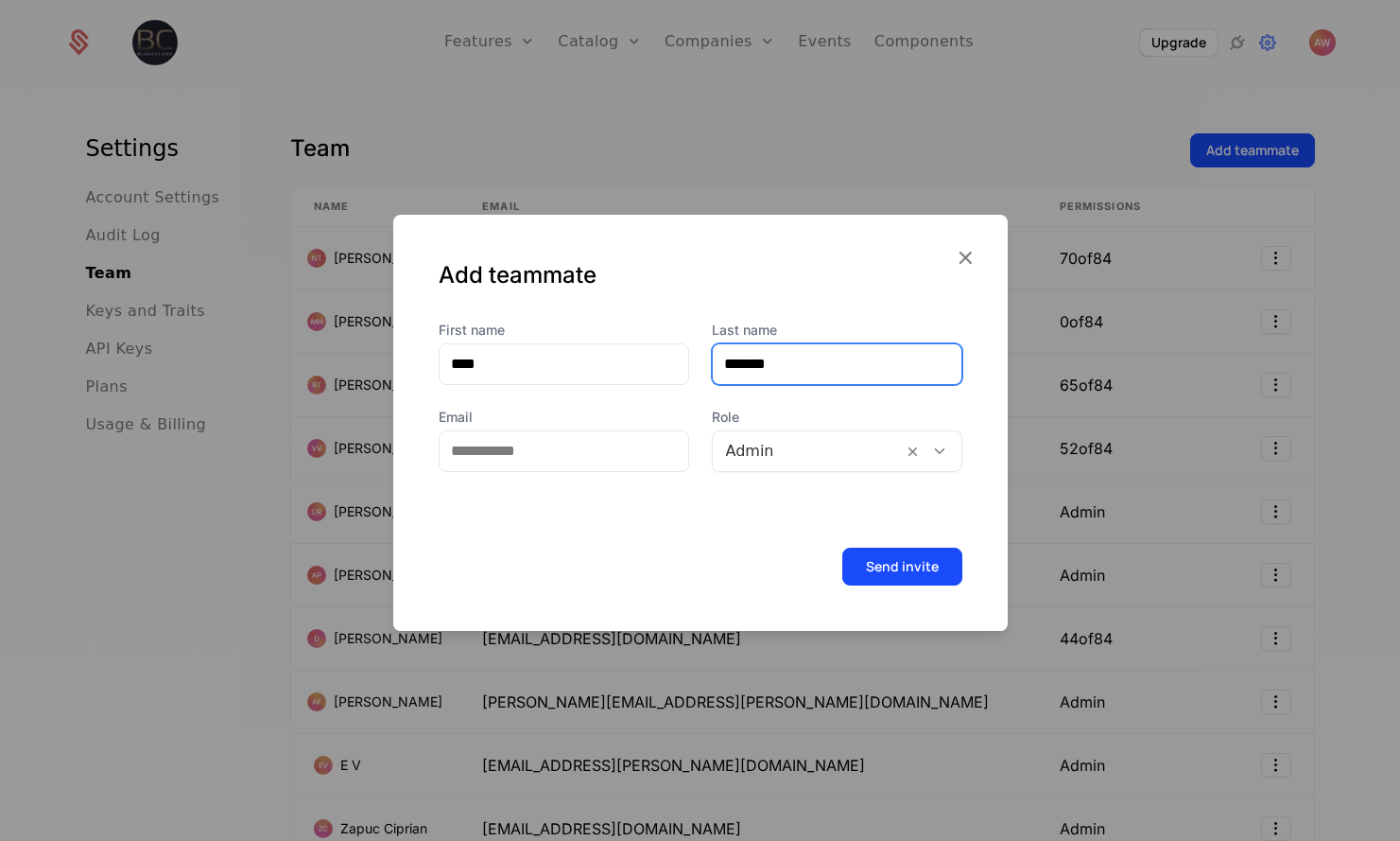
type input "*******"
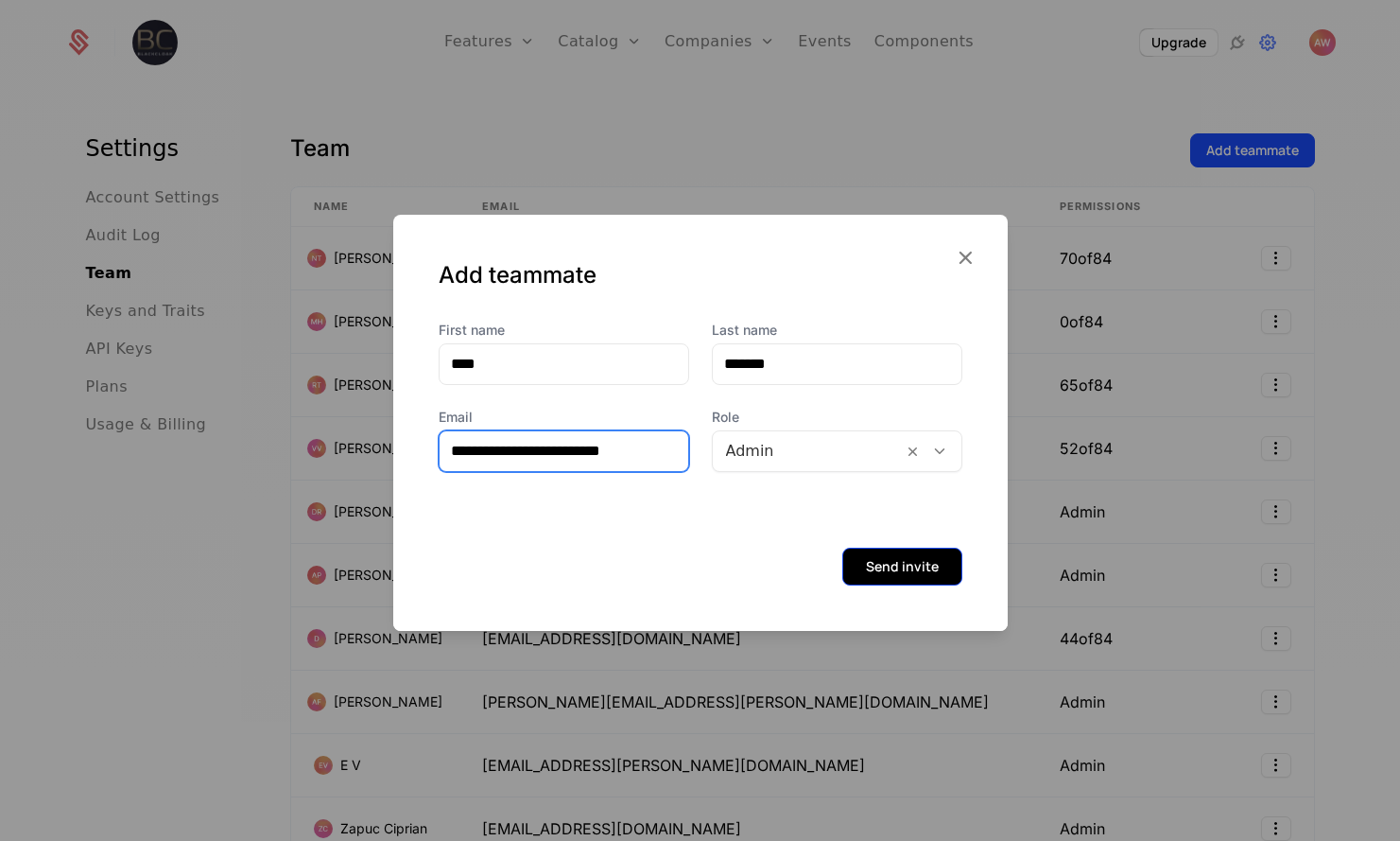
type input "**********"
click at [873, 580] on button "Send invite" at bounding box center [902, 566] width 120 height 38
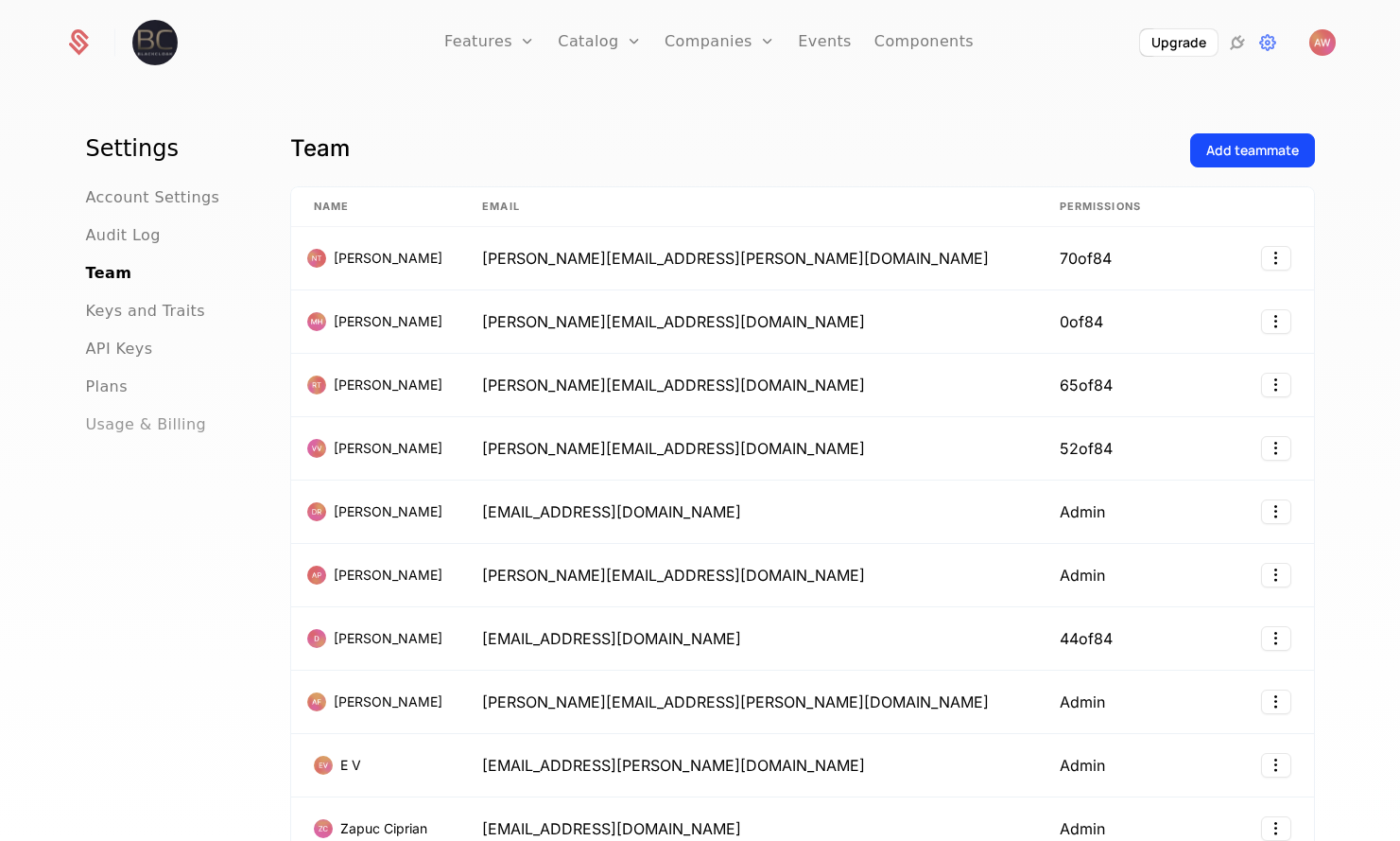
click at [136, 418] on span "Usage & Billing" at bounding box center [147, 424] width 121 height 22
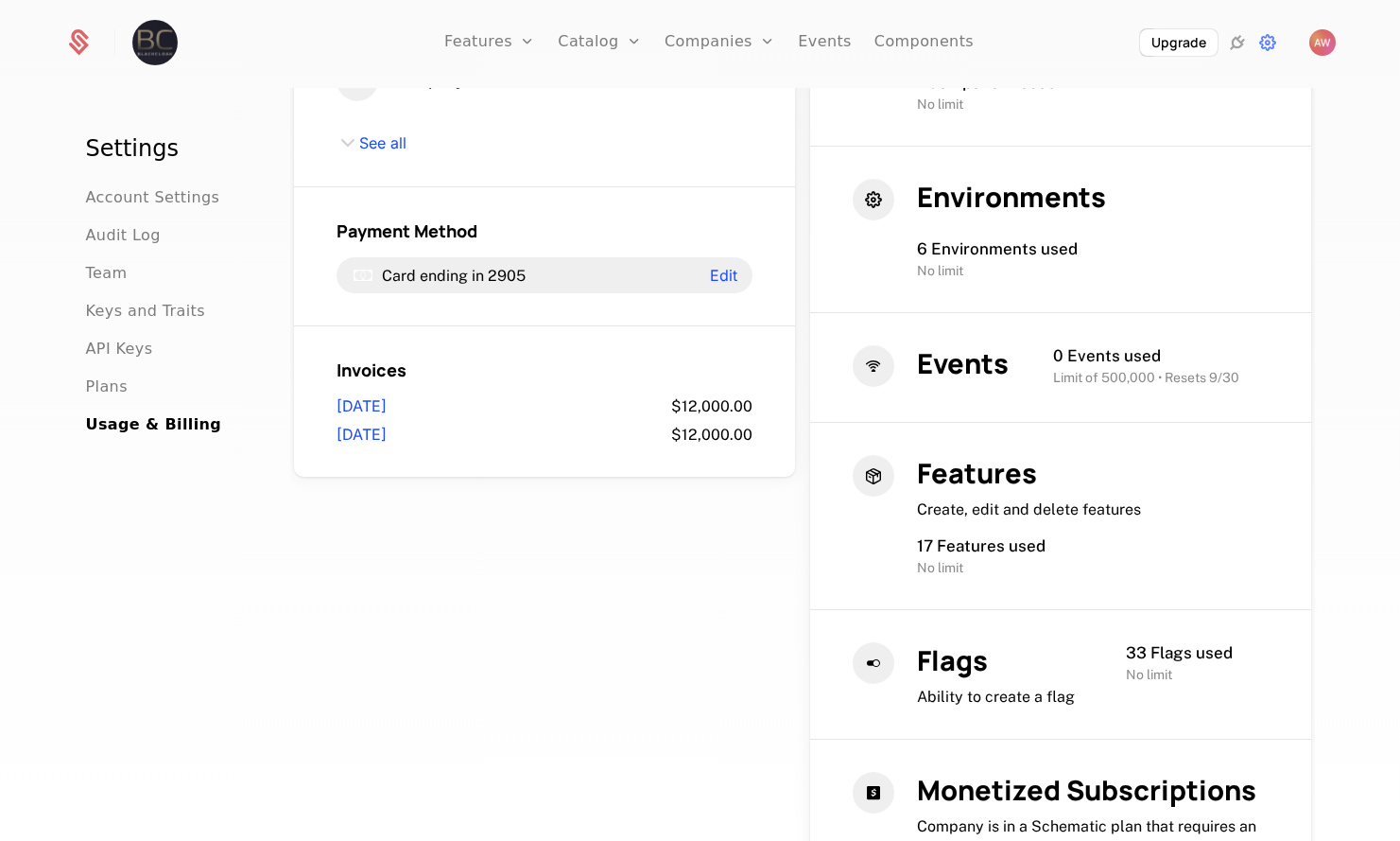
scroll to position [543, 0]
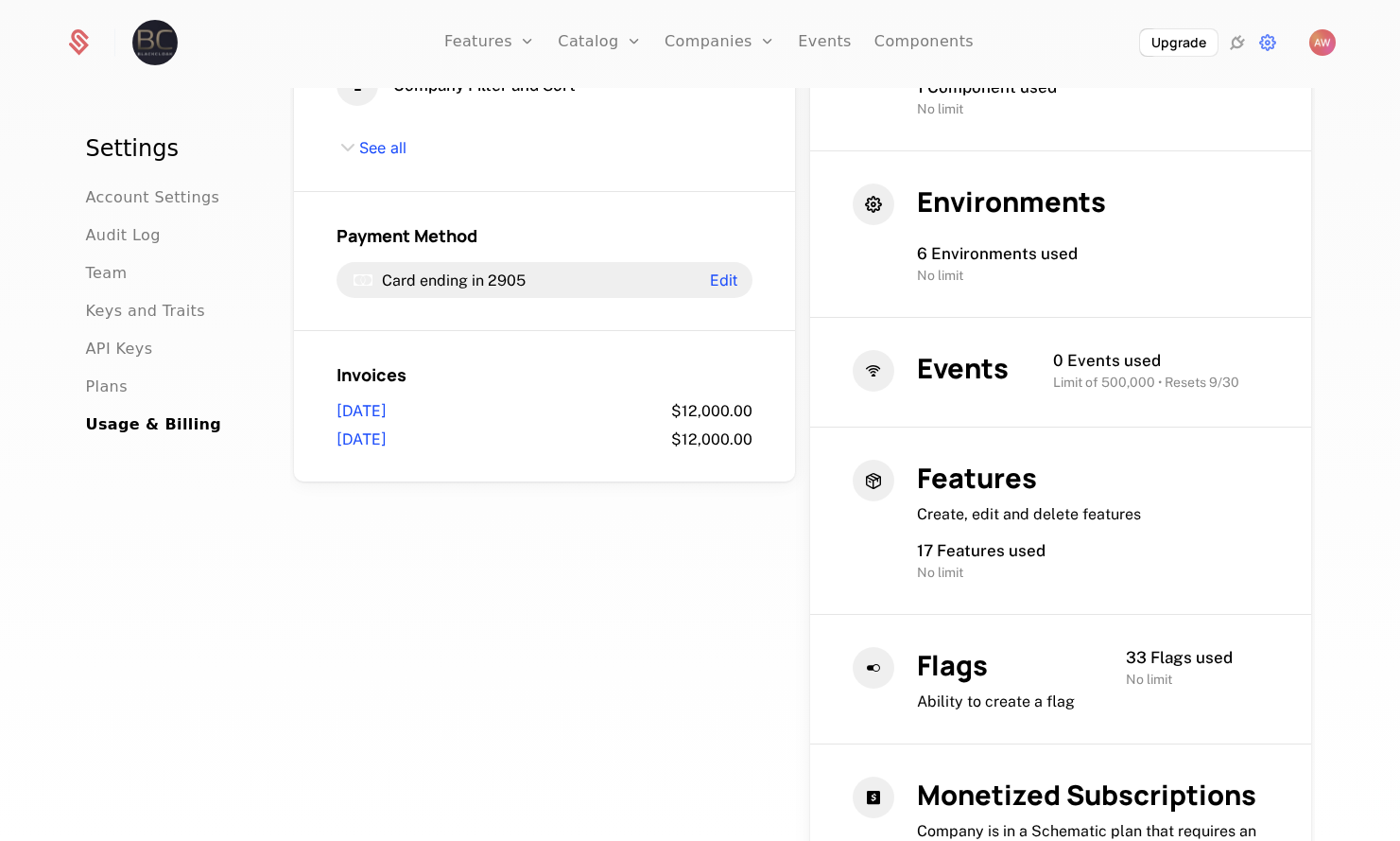
click at [387, 416] on link "[DATE]" at bounding box center [361, 411] width 50 height 21
click at [577, 560] on div "Free Drop in billing with a few lines of code Change plan Included features Bil…" at bounding box center [803, 368] width 1018 height 1556
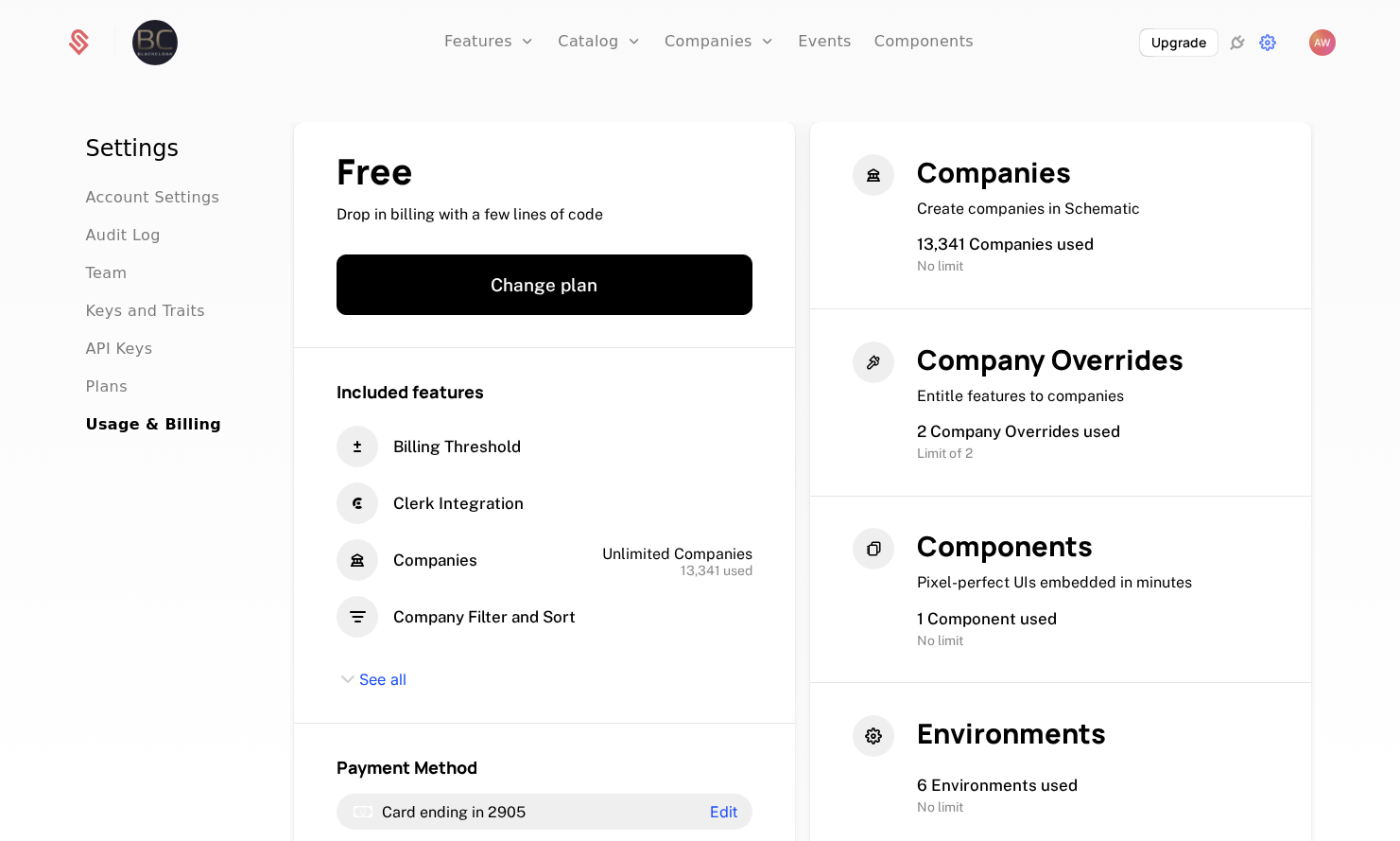
scroll to position [0, 0]
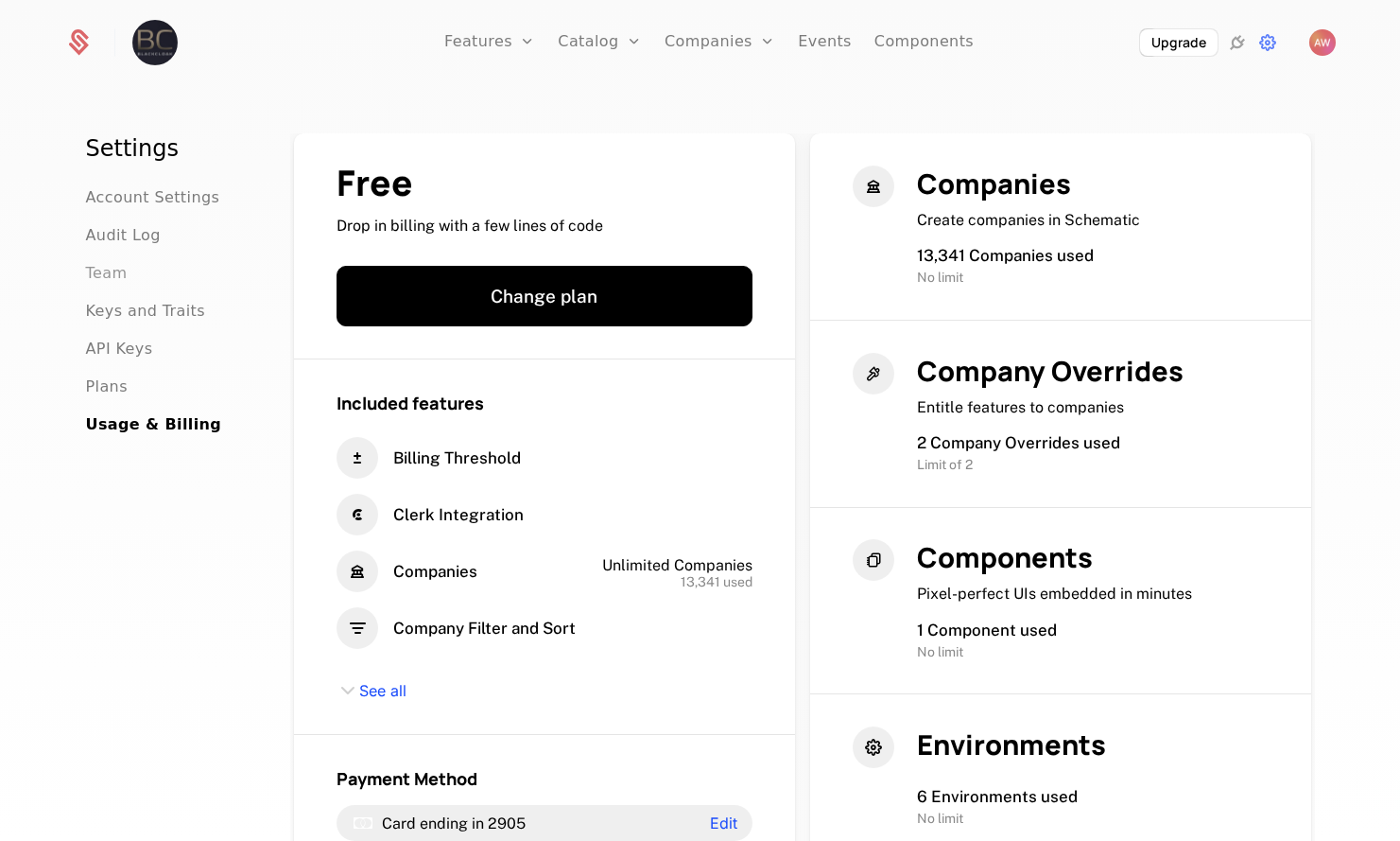
click at [103, 278] on span "Team" at bounding box center [107, 273] width 42 height 22
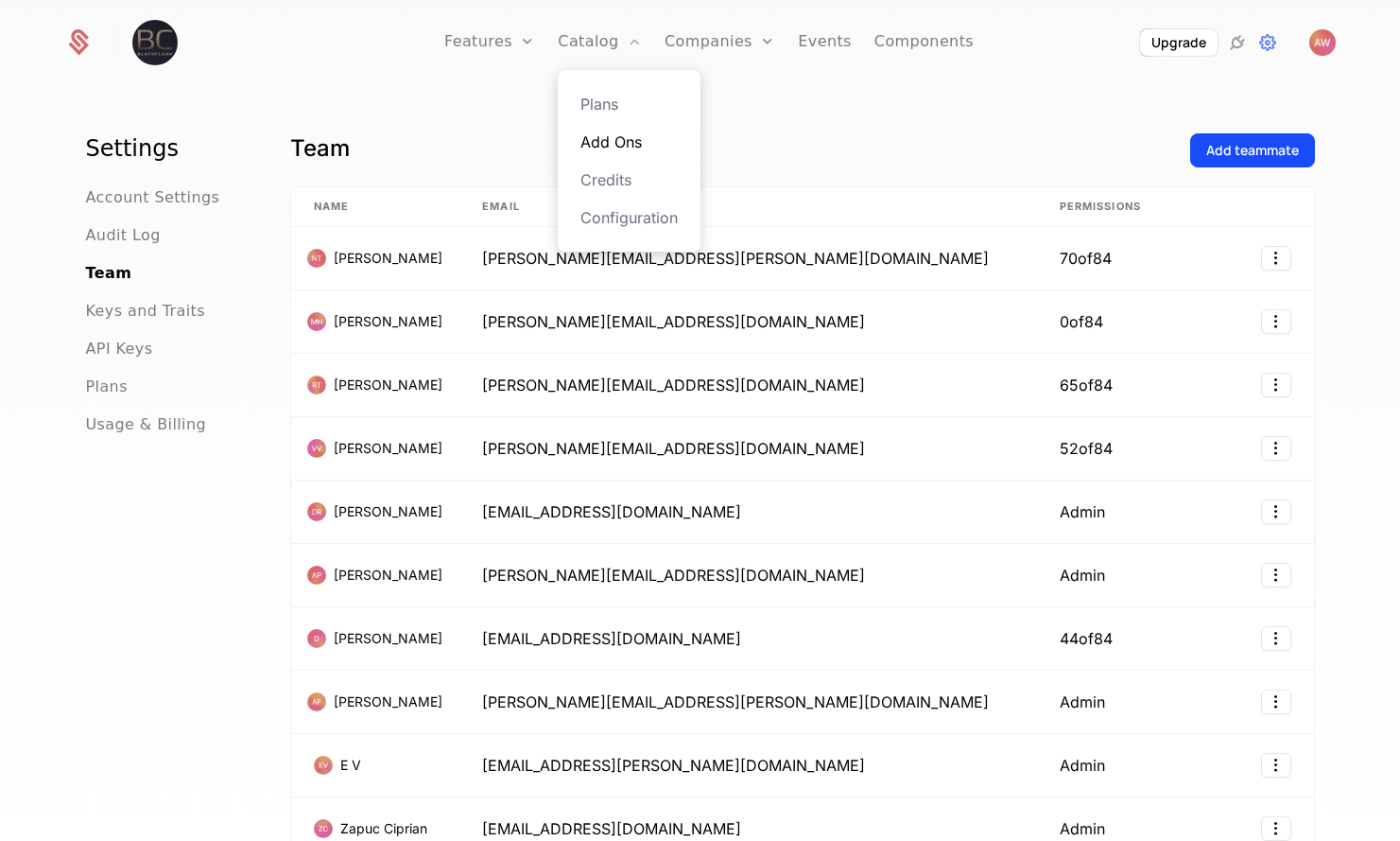
click at [678, 136] on link "Add Ons" at bounding box center [630, 141] width 98 height 22
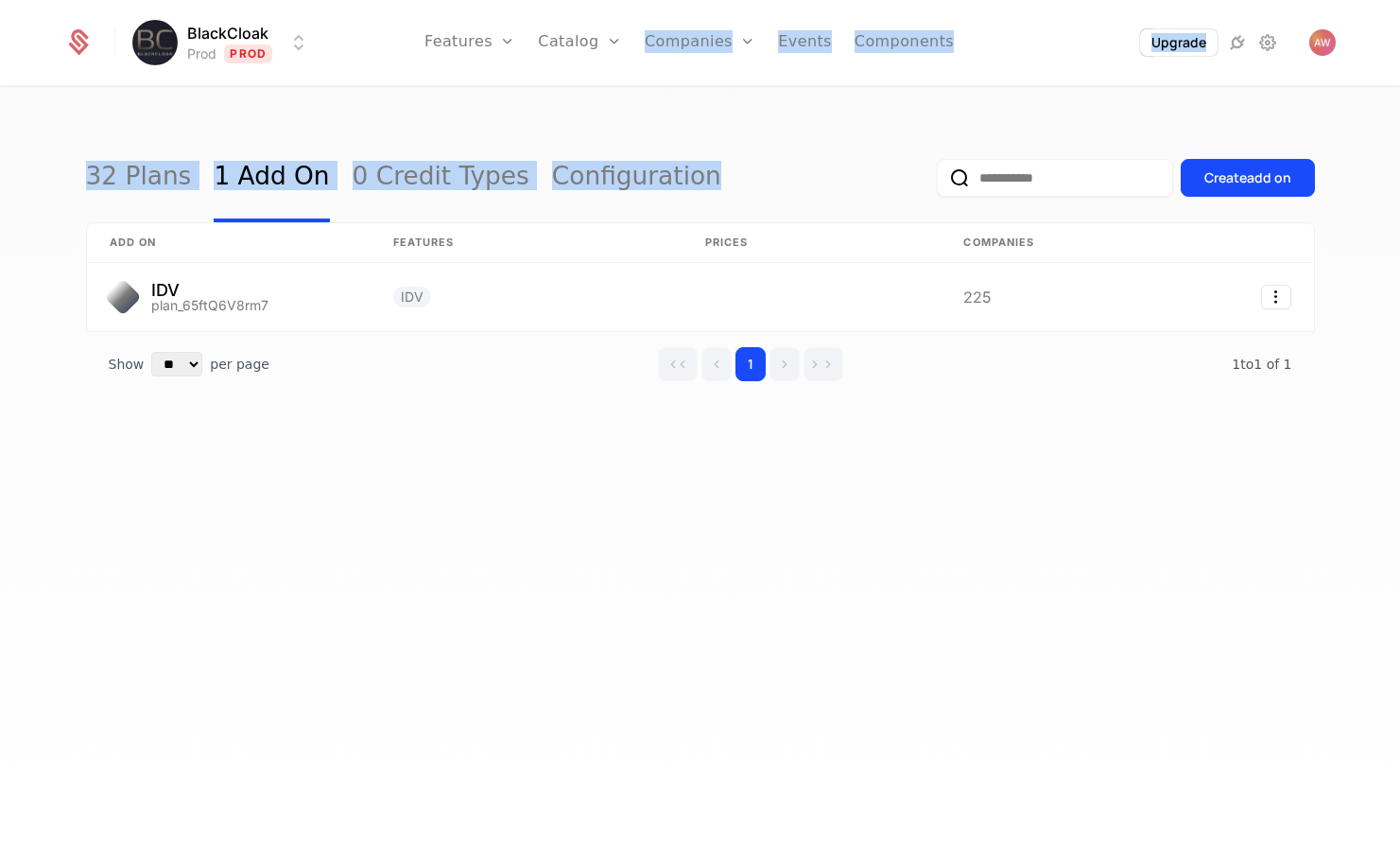
drag, startPoint x: 679, startPoint y: 136, endPoint x: 793, endPoint y: 152, distance: 115.1
click at [793, 152] on div "BlackCloak Prod Prod Features Features Flags Catalog Plans Add Ons Credits Conf…" at bounding box center [700, 469] width 1400 height 764
click at [793, 152] on div "32 Plans 1 Add On 0 Credit Types Configuration Create add on" at bounding box center [700, 177] width 1229 height 89
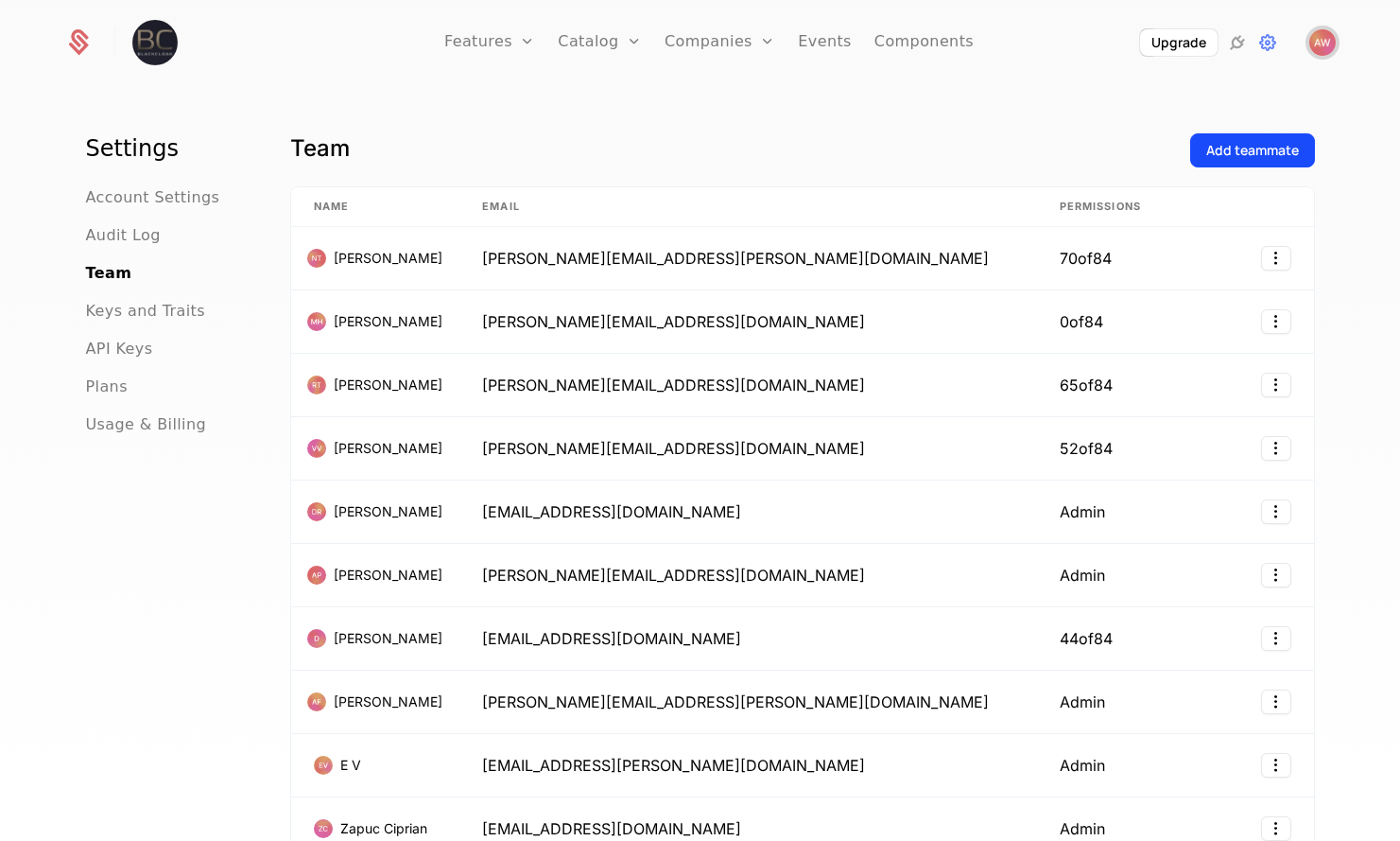
click at [1323, 40] on img "Open user button" at bounding box center [1323, 42] width 26 height 26
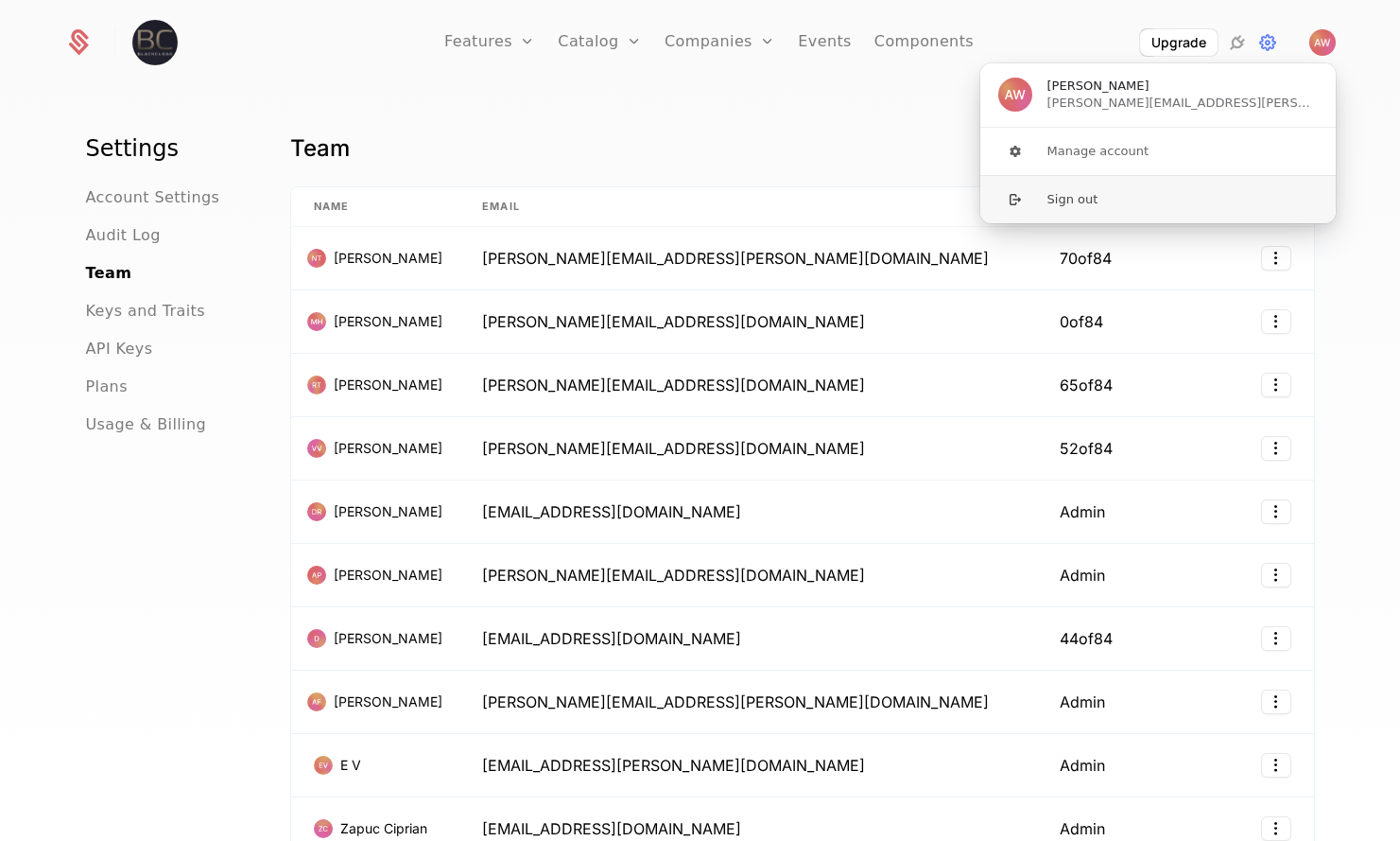
click at [1071, 194] on button "Sign out" at bounding box center [1159, 199] width 358 height 48
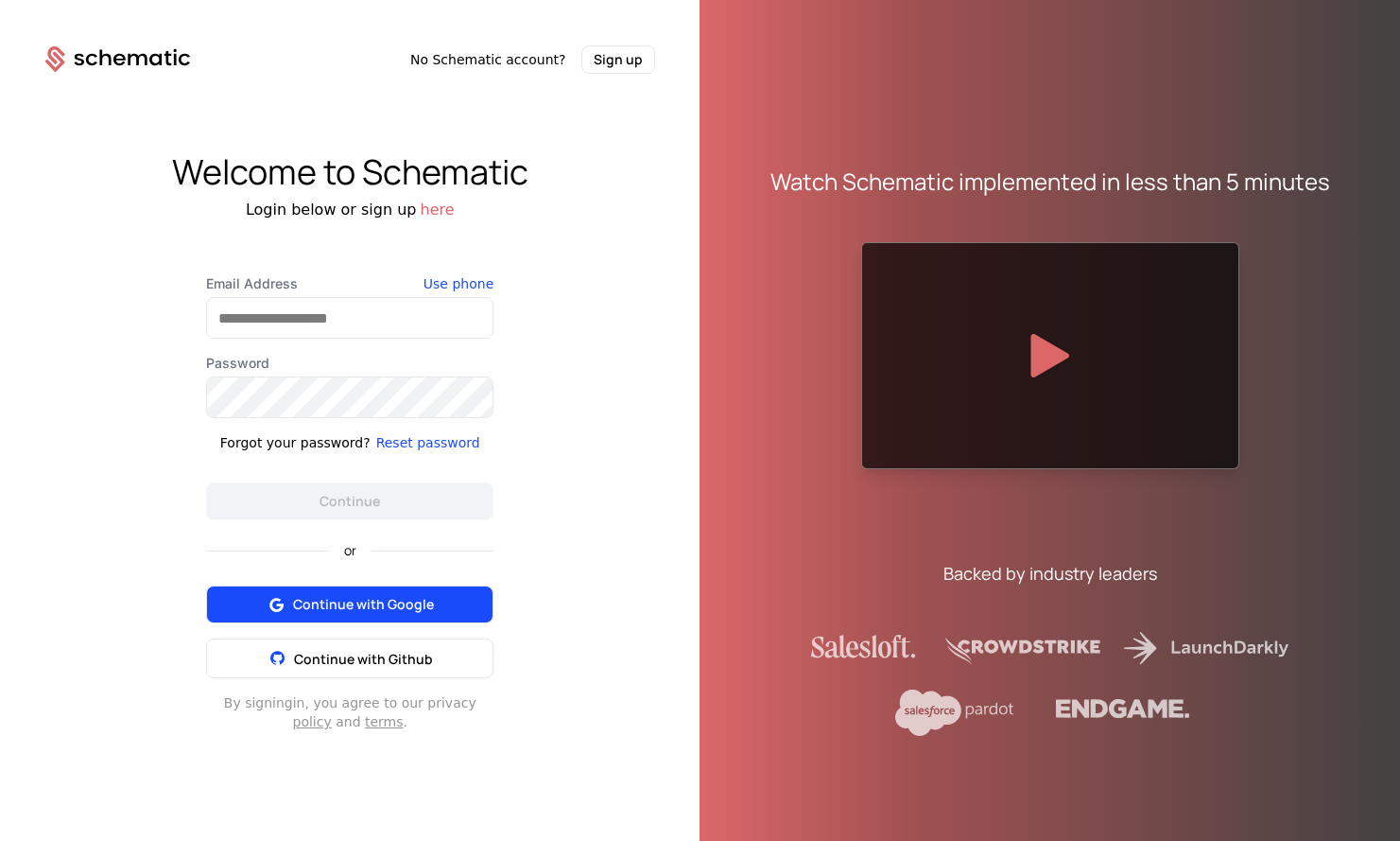
click at [356, 615] on button "Continue with Google" at bounding box center [350, 604] width 287 height 38
